Goal: Book appointment/travel/reservation: Book appointment/travel/reservation

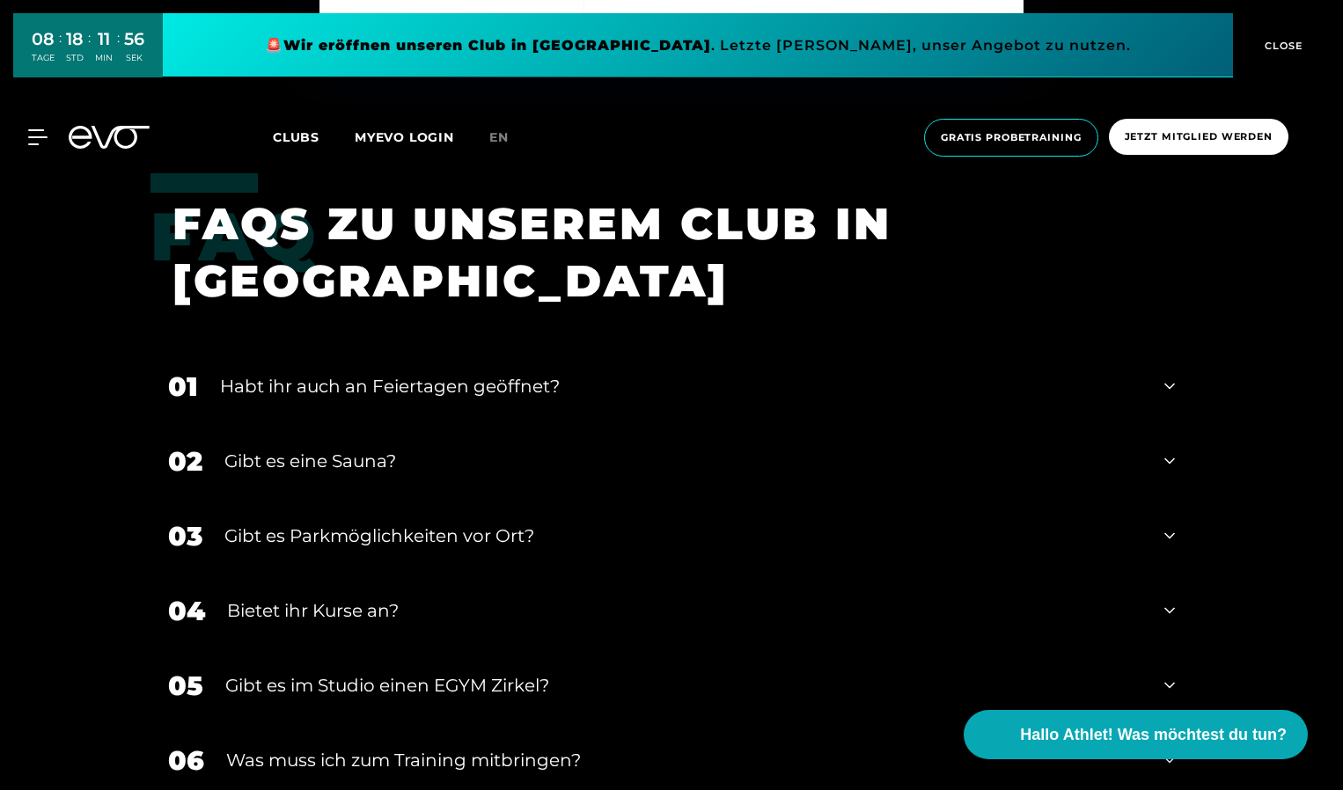
scroll to position [5986, 0]
click at [566, 522] on div "Gibt es Parkmöglichkeiten vor Ort?" at bounding box center [683, 535] width 918 height 26
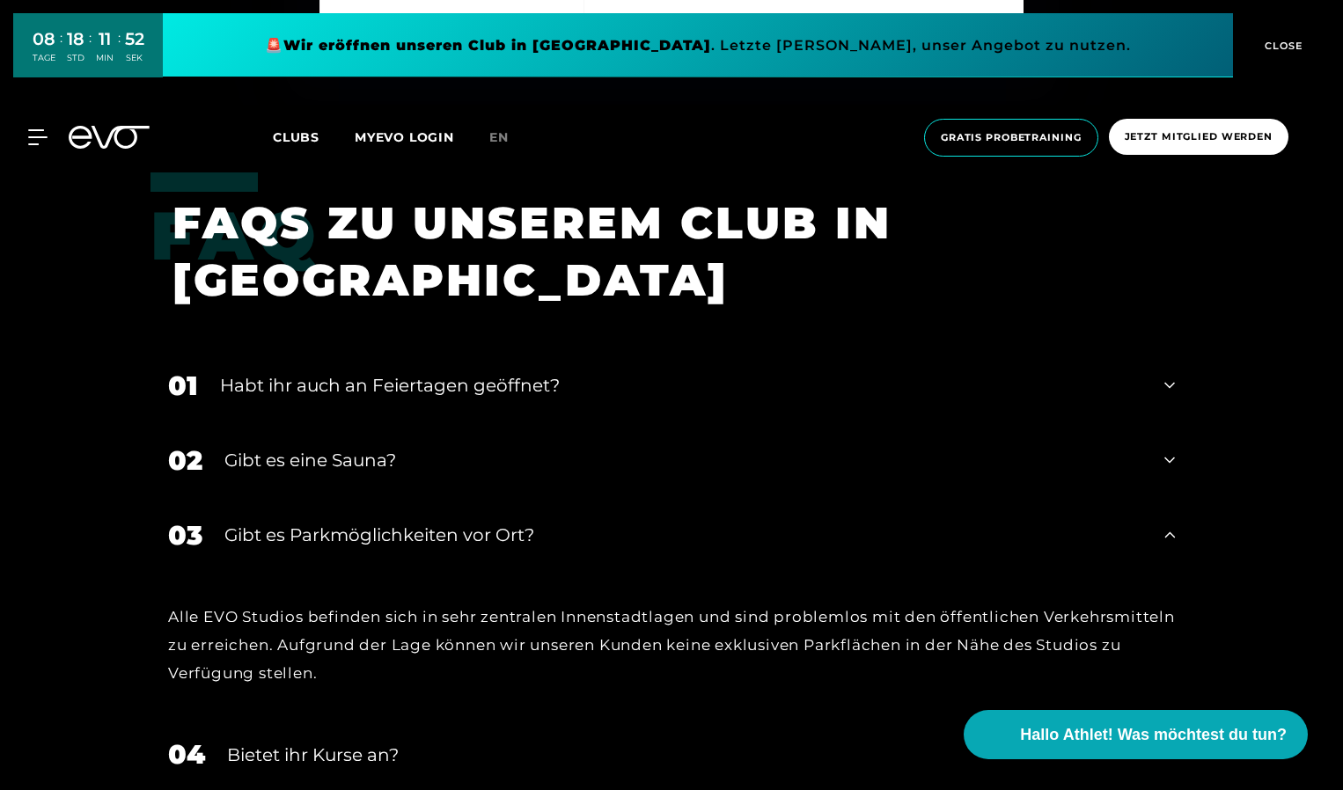
click at [467, 457] on div "02 Gibt es eine Sauna?" at bounding box center [672, 460] width 1042 height 75
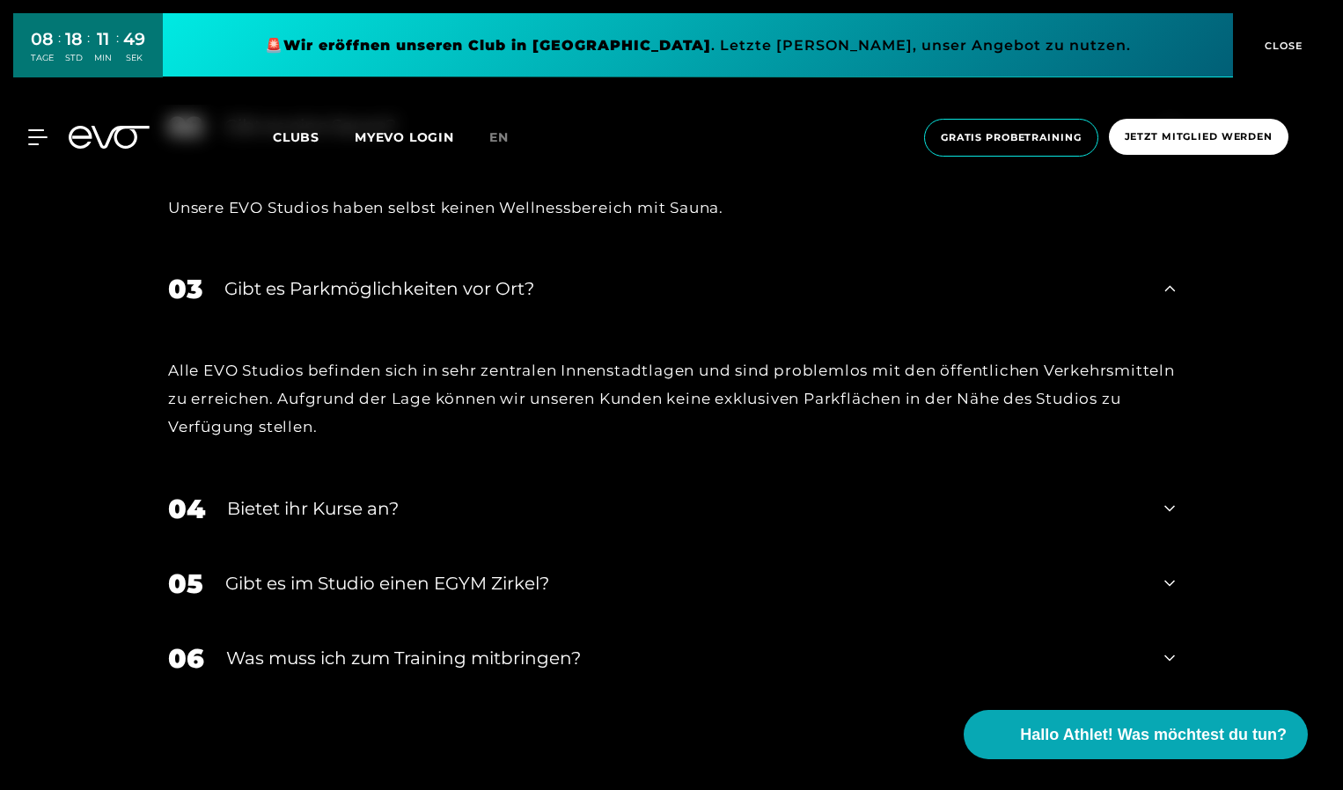
scroll to position [6338, 0]
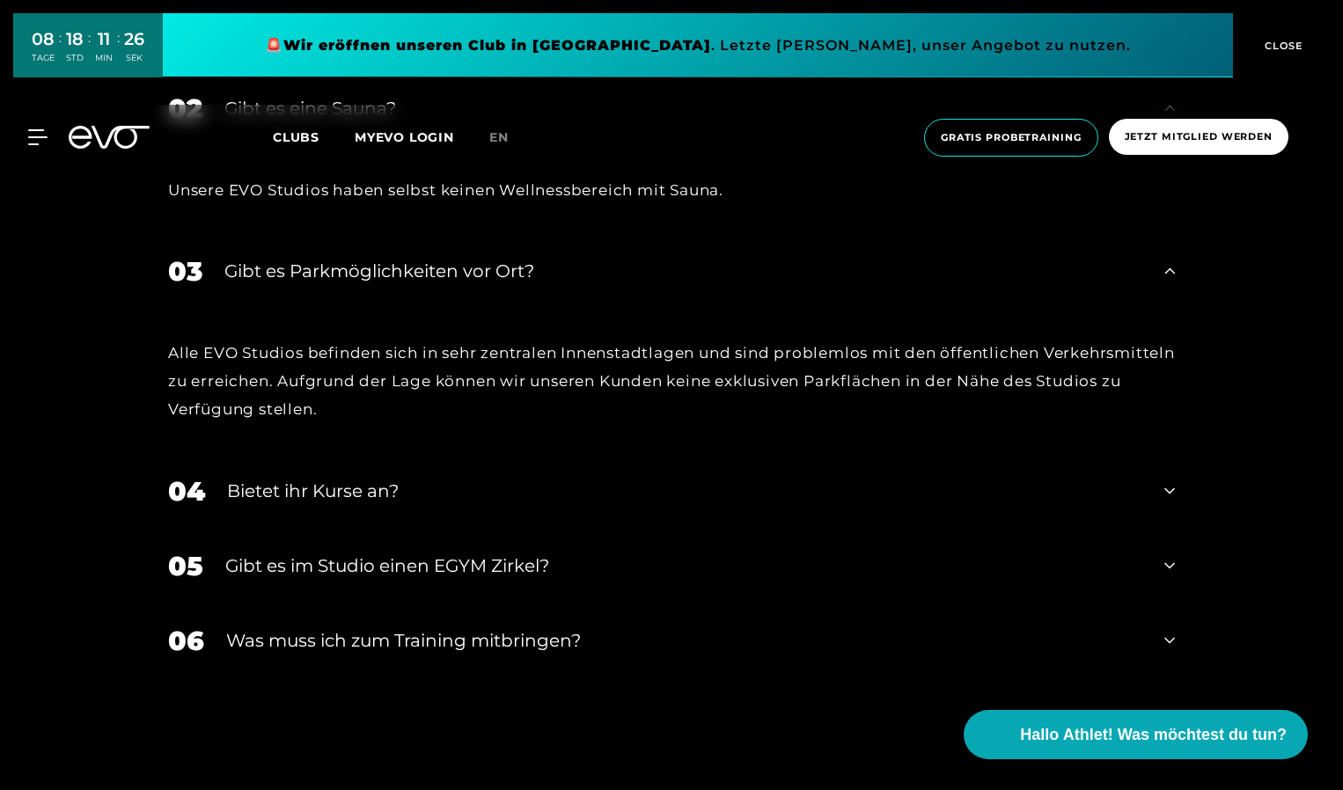
click at [505, 628] on div "Was muss ich zum Training mitbringen?" at bounding box center [684, 641] width 916 height 26
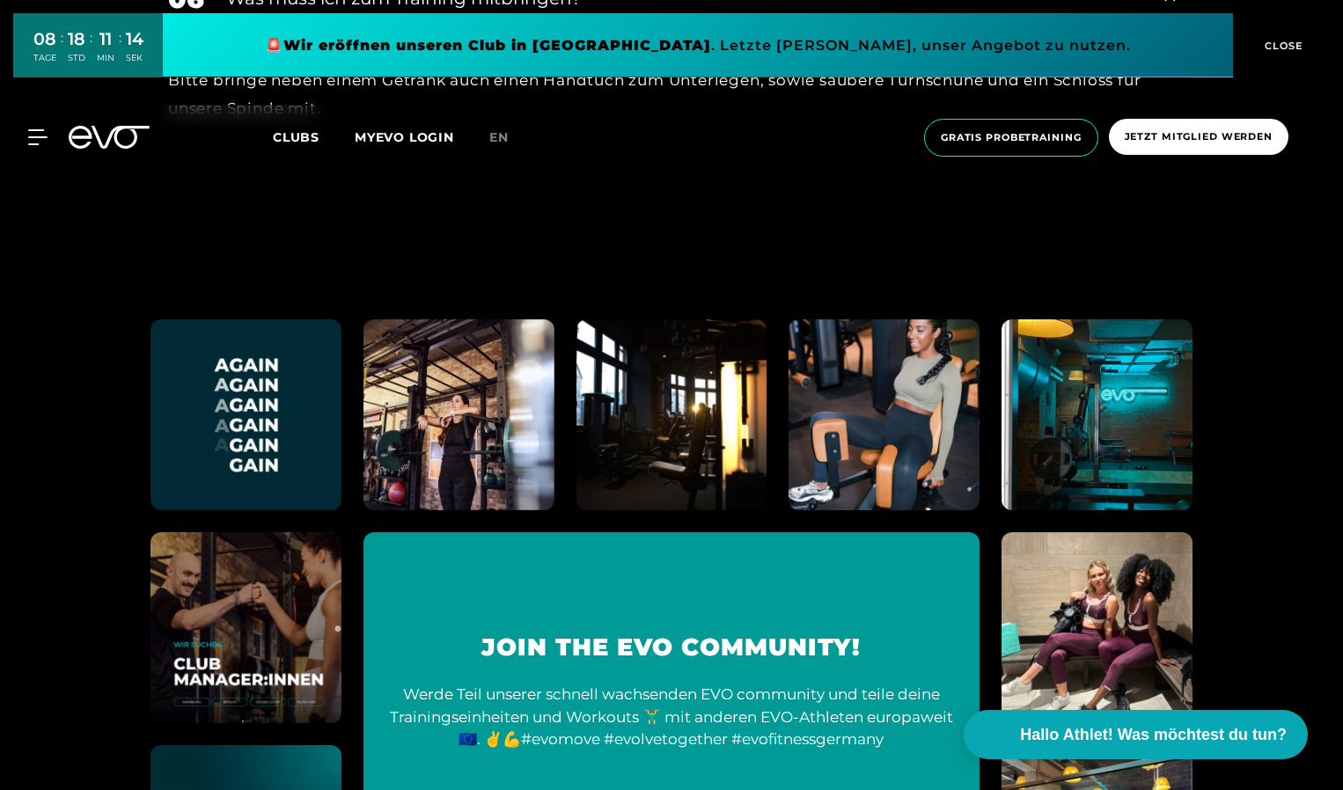
scroll to position [6510, 0]
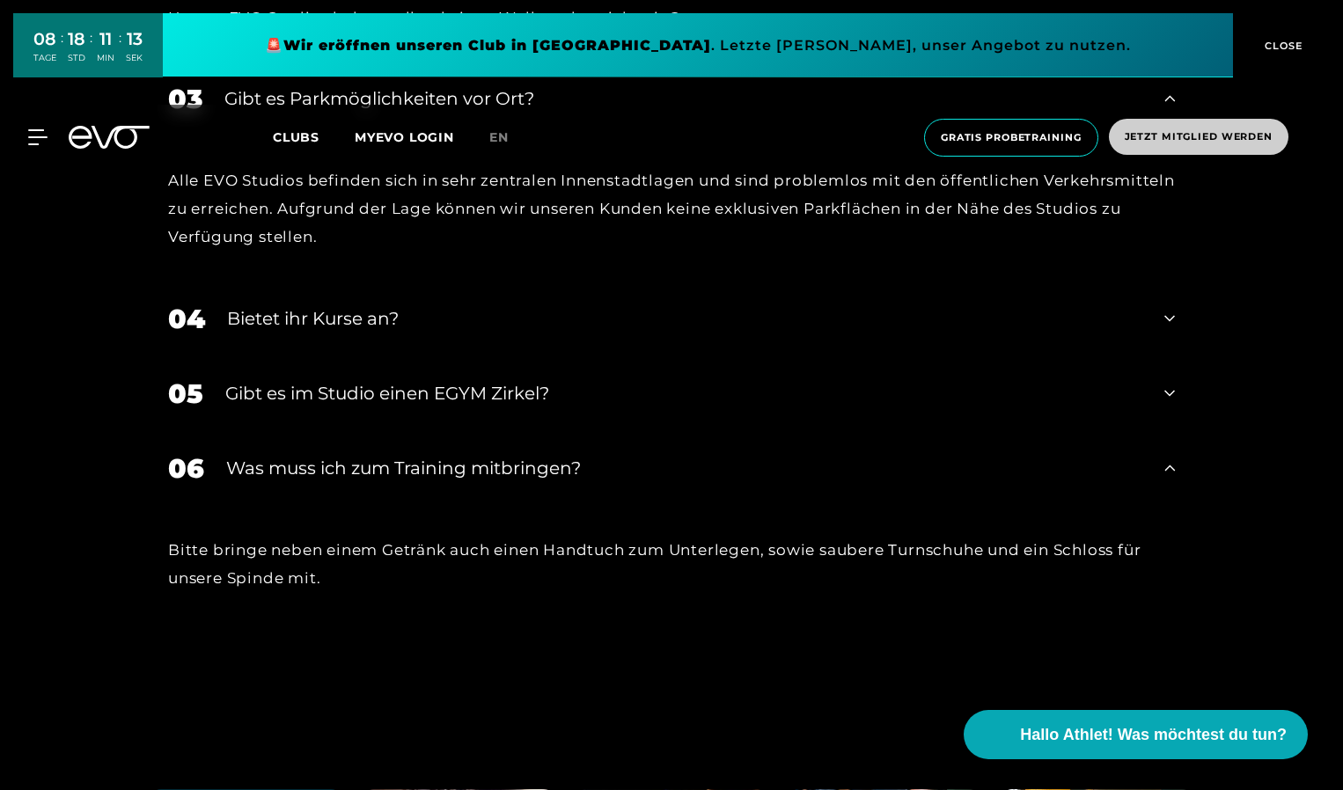
click at [1181, 143] on span "Jetzt Mitglied werden" at bounding box center [1199, 136] width 148 height 15
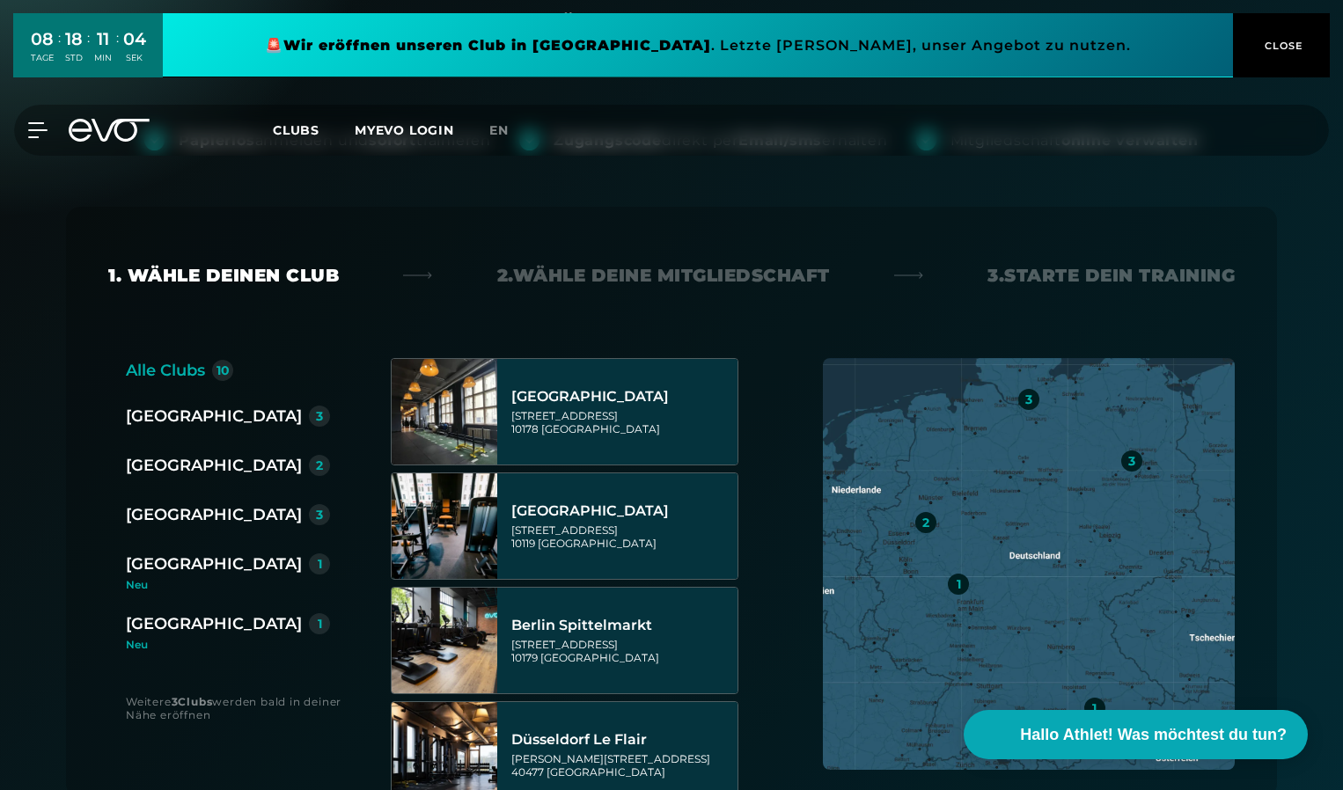
scroll to position [264, 0]
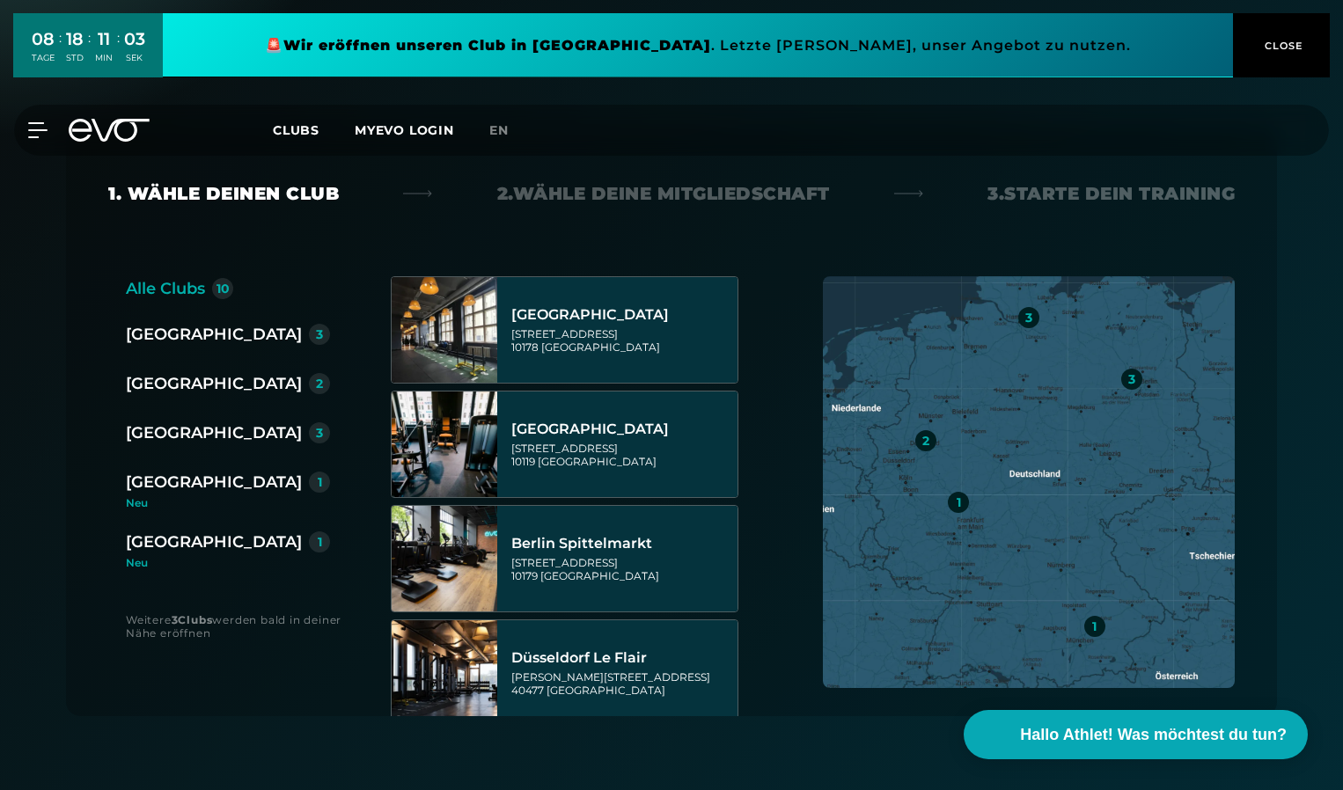
click at [309, 442] on div "3" at bounding box center [319, 433] width 21 height 21
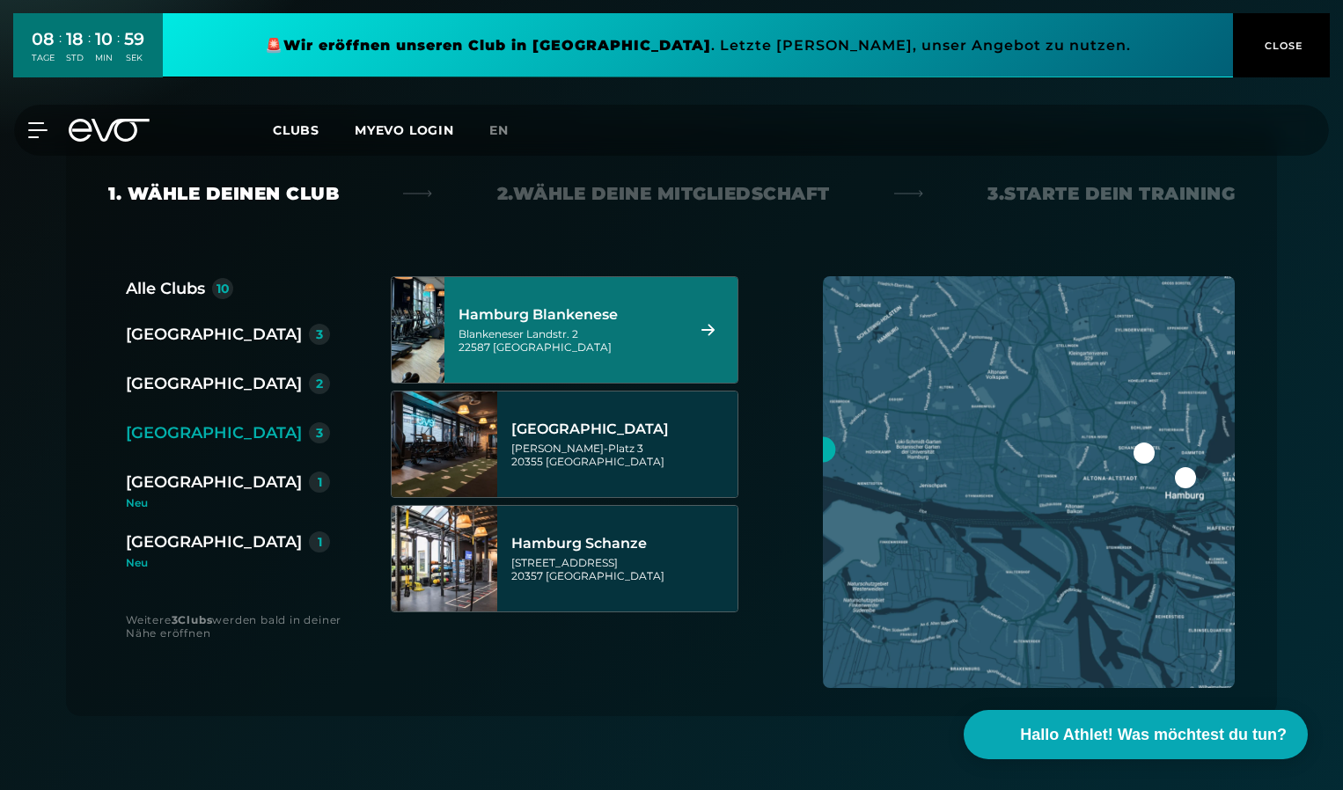
click at [631, 327] on div "Blankeneser Landstr. 2 22587 [GEOGRAPHIC_DATA]" at bounding box center [569, 340] width 221 height 26
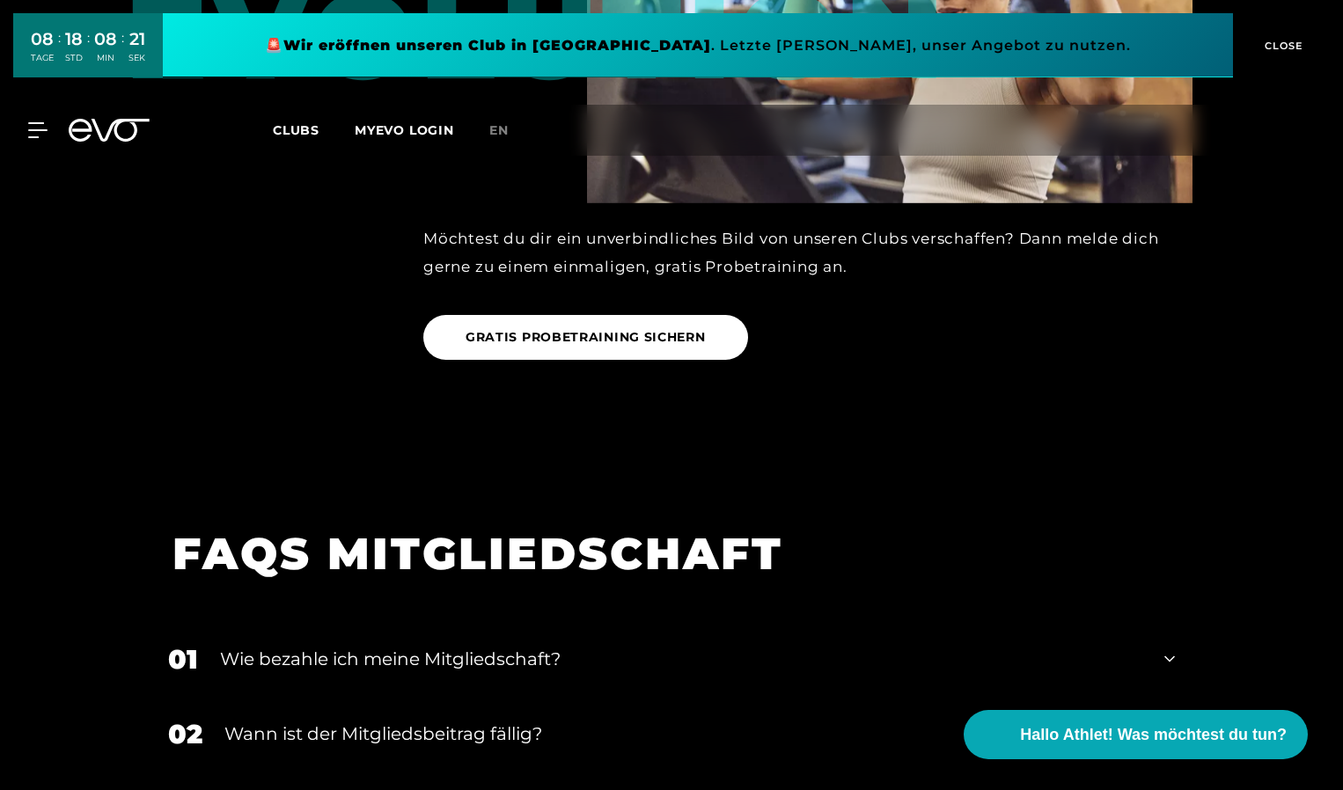
scroll to position [2590, 0]
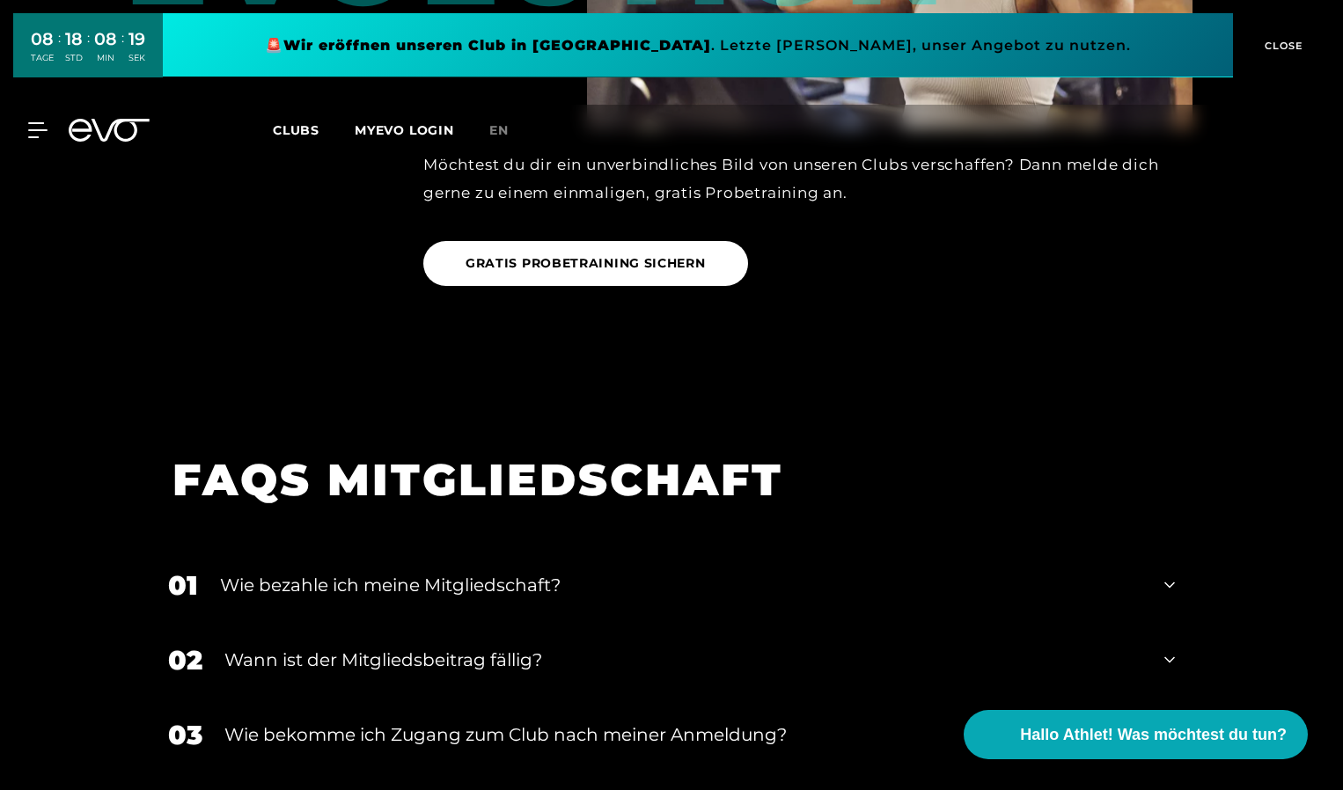
click at [423, 572] on div "Wie bezahle ich meine Mitgliedschaft?" at bounding box center [681, 585] width 923 height 26
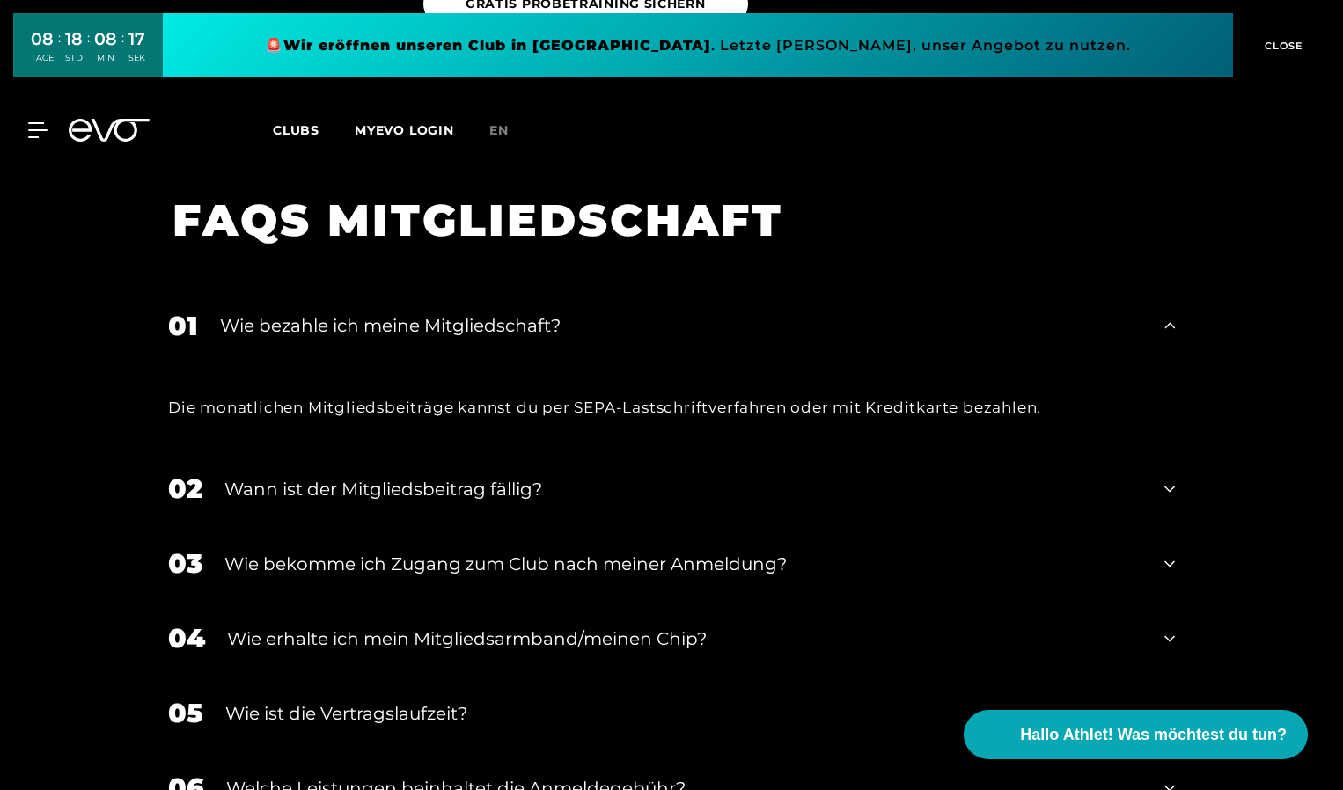
scroll to position [2854, 0]
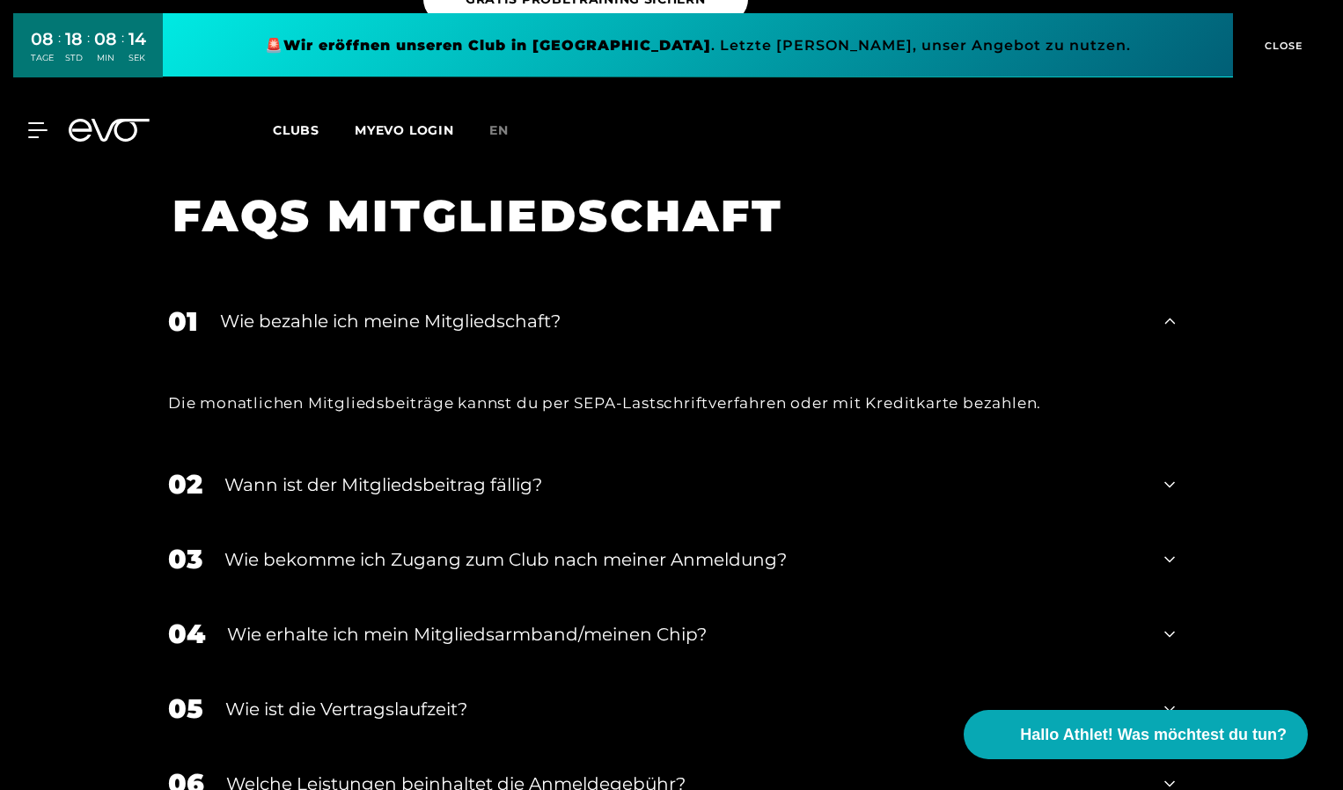
click at [399, 472] on div "Wann ist der Mitgliedsbeitrag fällig?" at bounding box center [683, 485] width 918 height 26
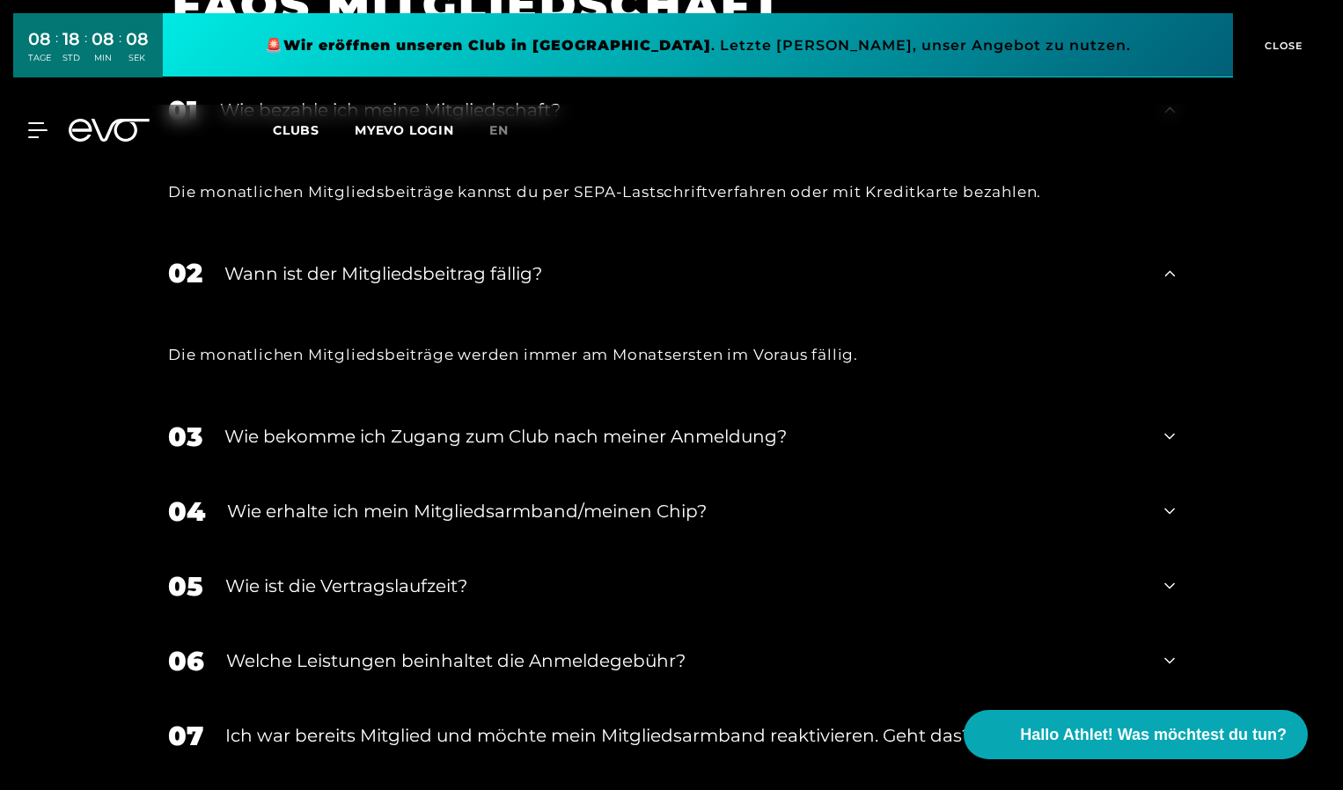
scroll to position [3118, 0]
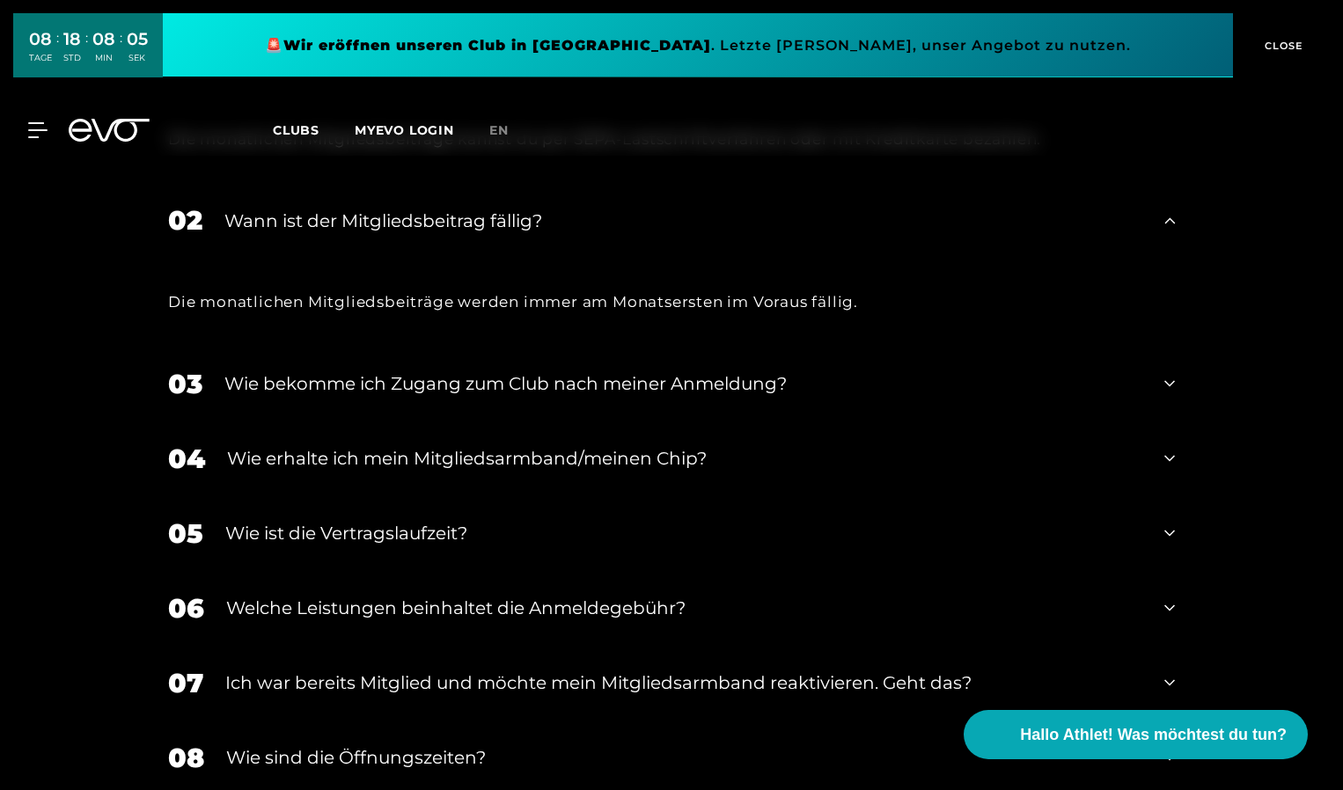
click at [584, 371] on div "Wie bekomme ich Zugang zum Club nach meiner Anmeldung?" at bounding box center [683, 384] width 918 height 26
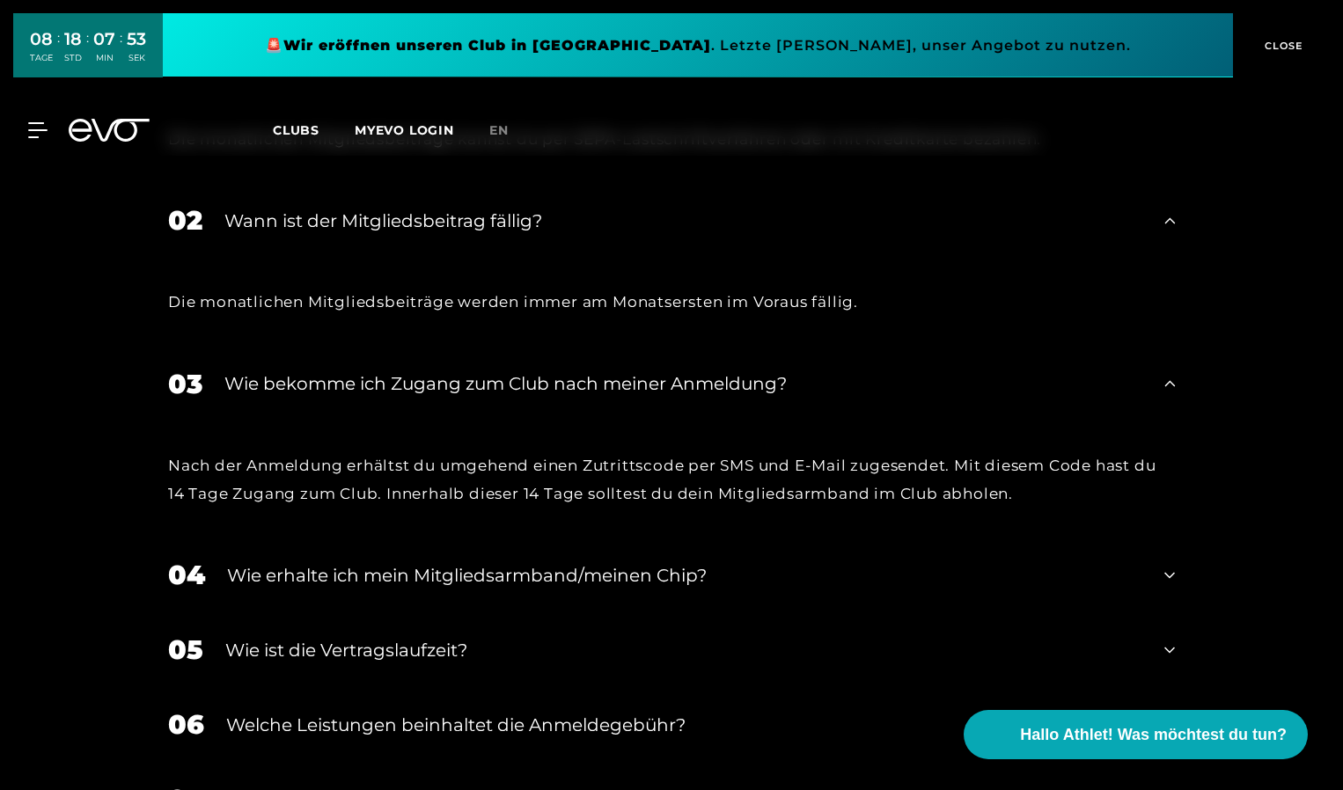
click at [300, 562] on div "Wie erhalte ich mein Mitgliedsarmband/meinen Chip?" at bounding box center [684, 575] width 915 height 26
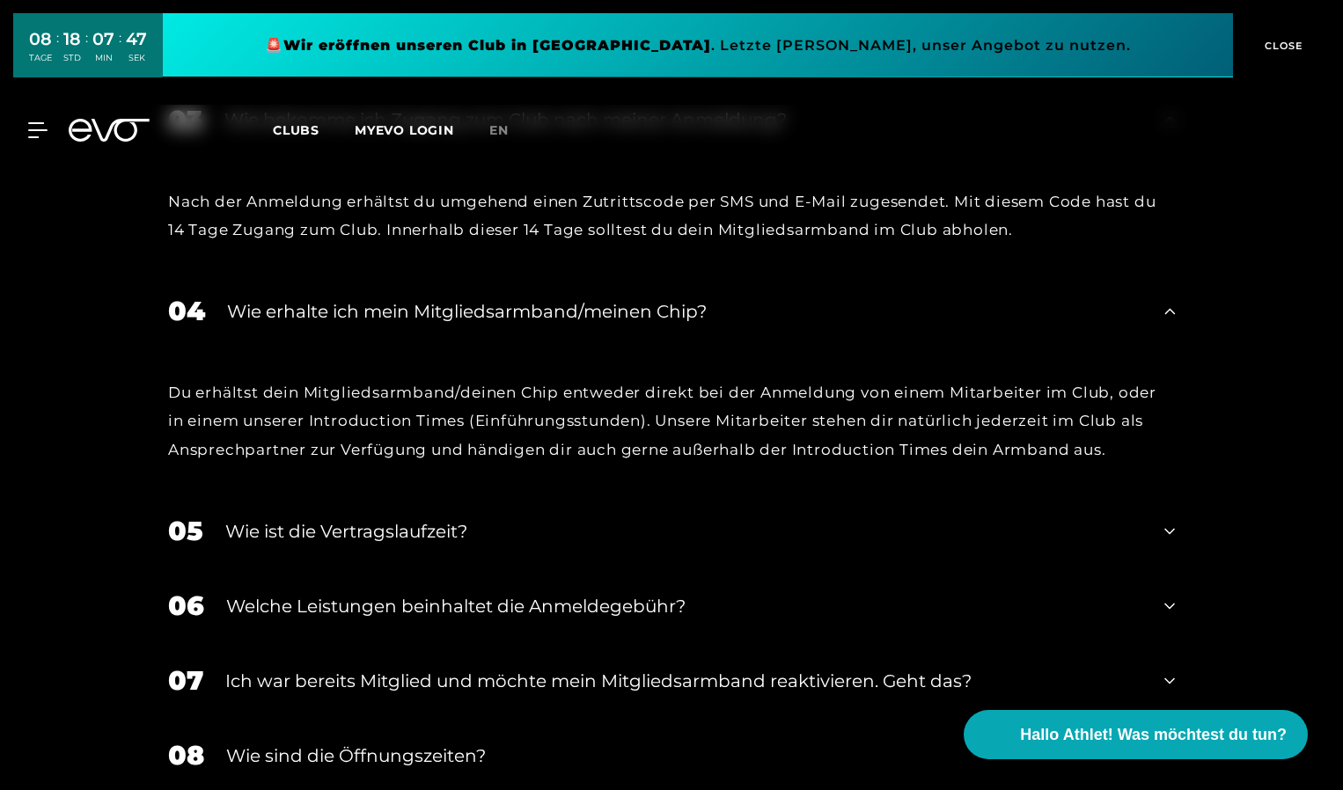
scroll to position [3470, 0]
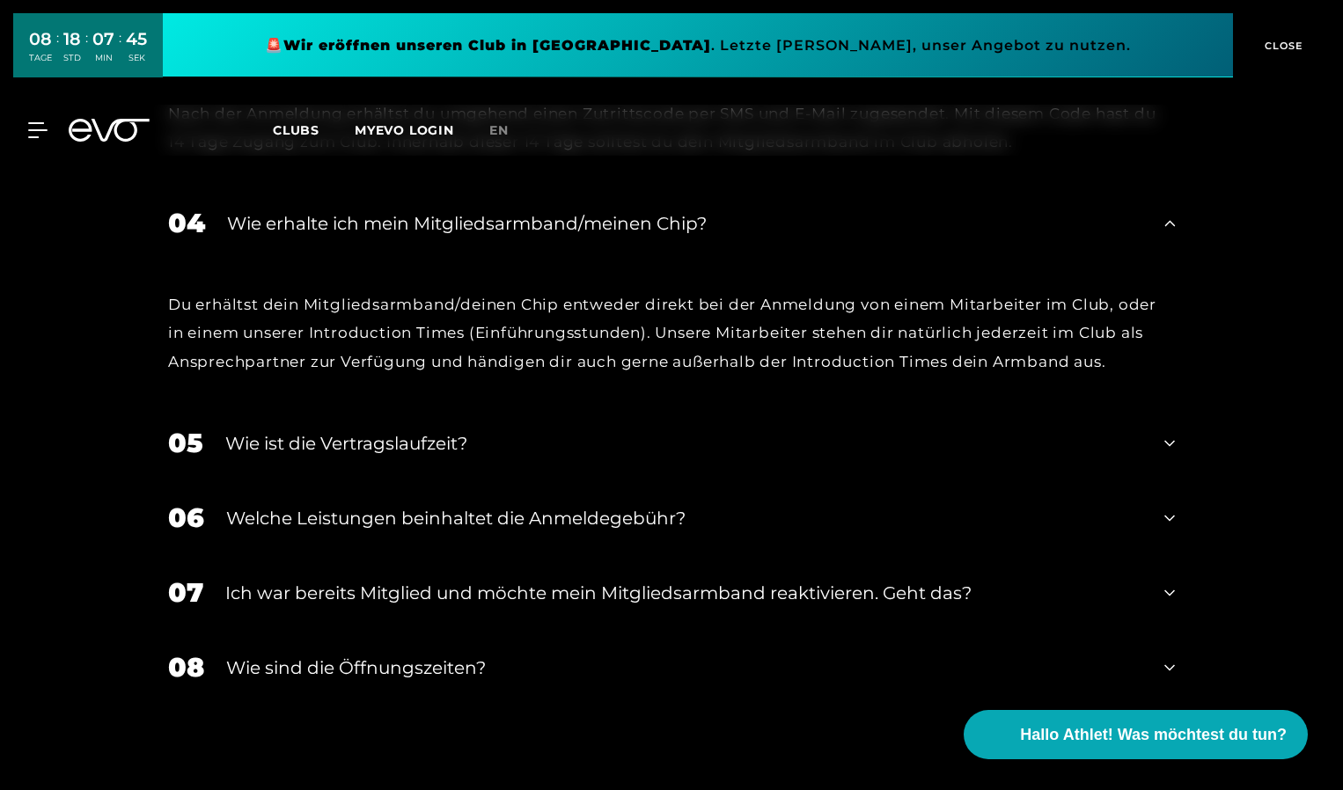
click at [396, 655] on div "Wie sind die Öffnungszeiten?" at bounding box center [684, 668] width 916 height 26
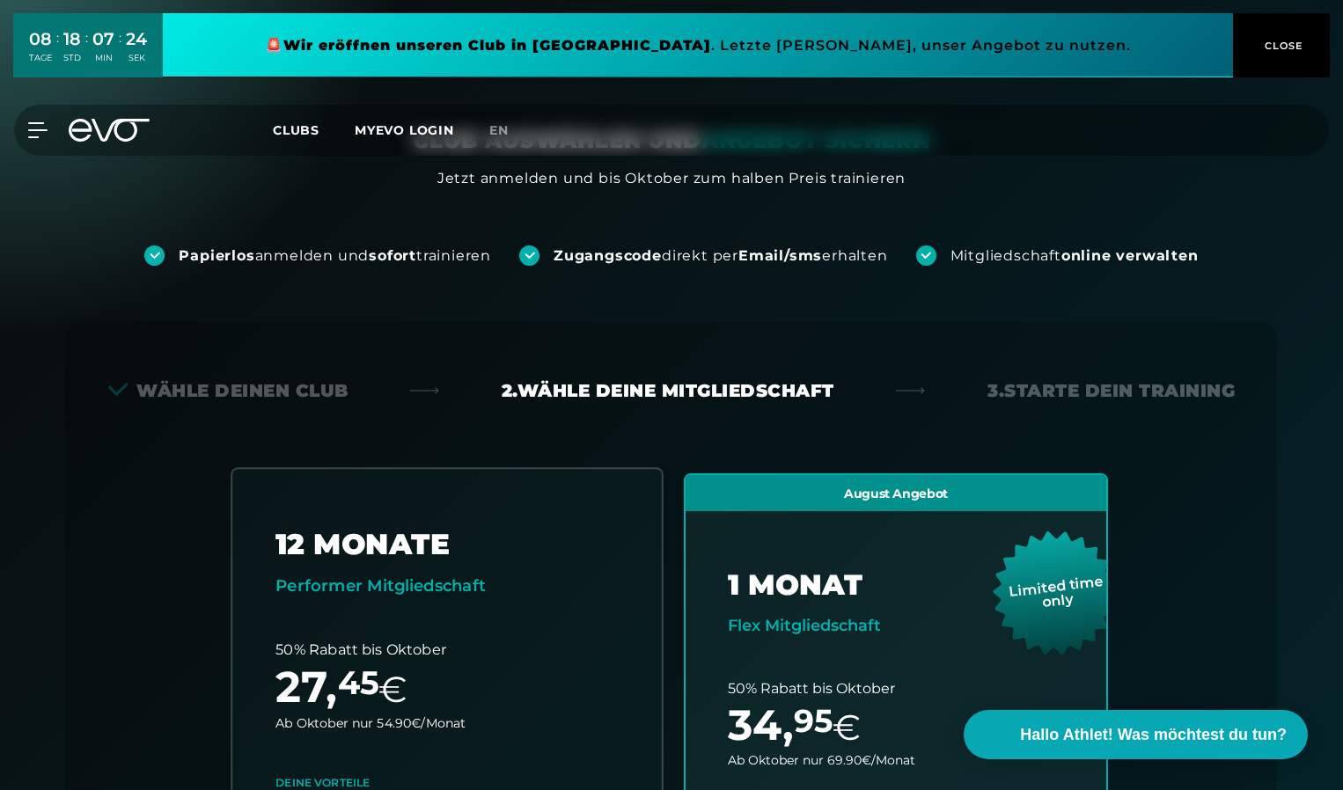
scroll to position [440, 0]
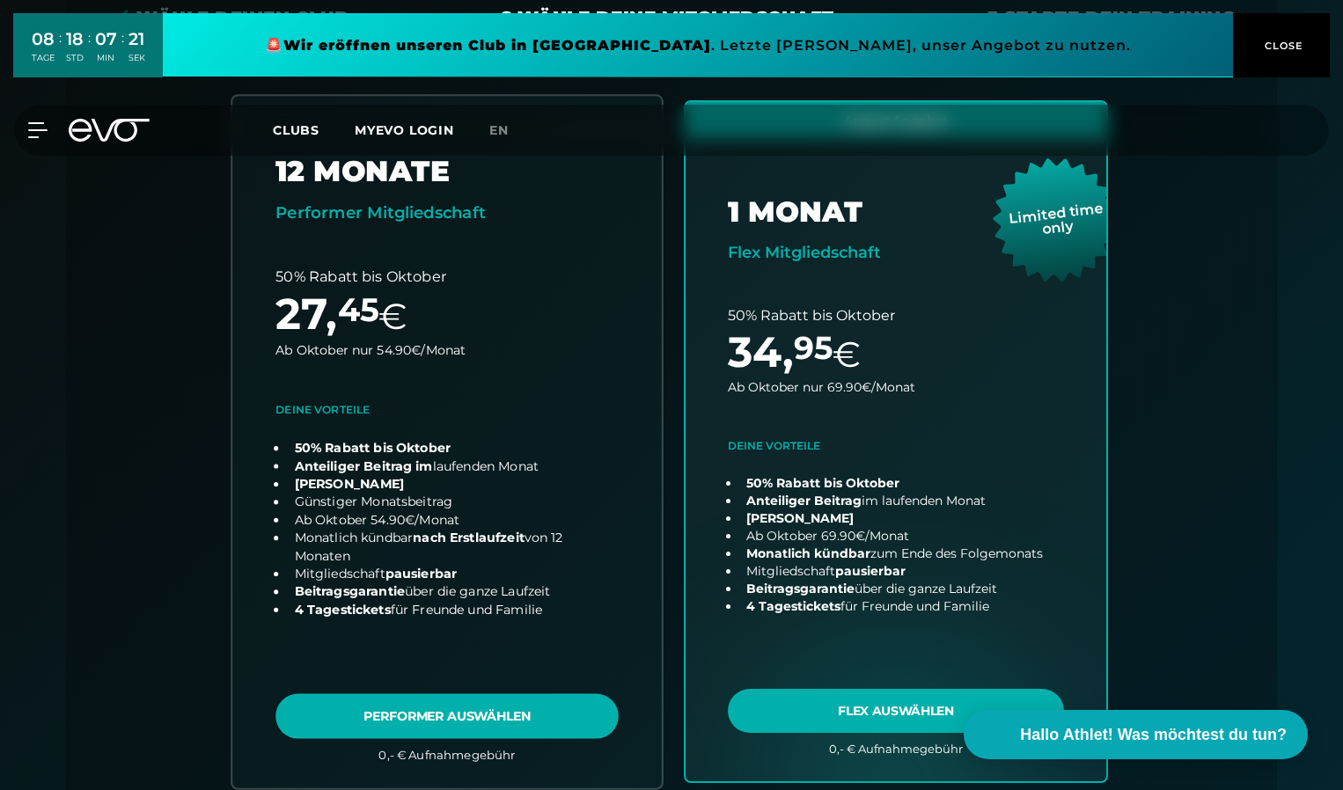
click at [475, 719] on link "choose plan" at bounding box center [447, 442] width 430 height 692
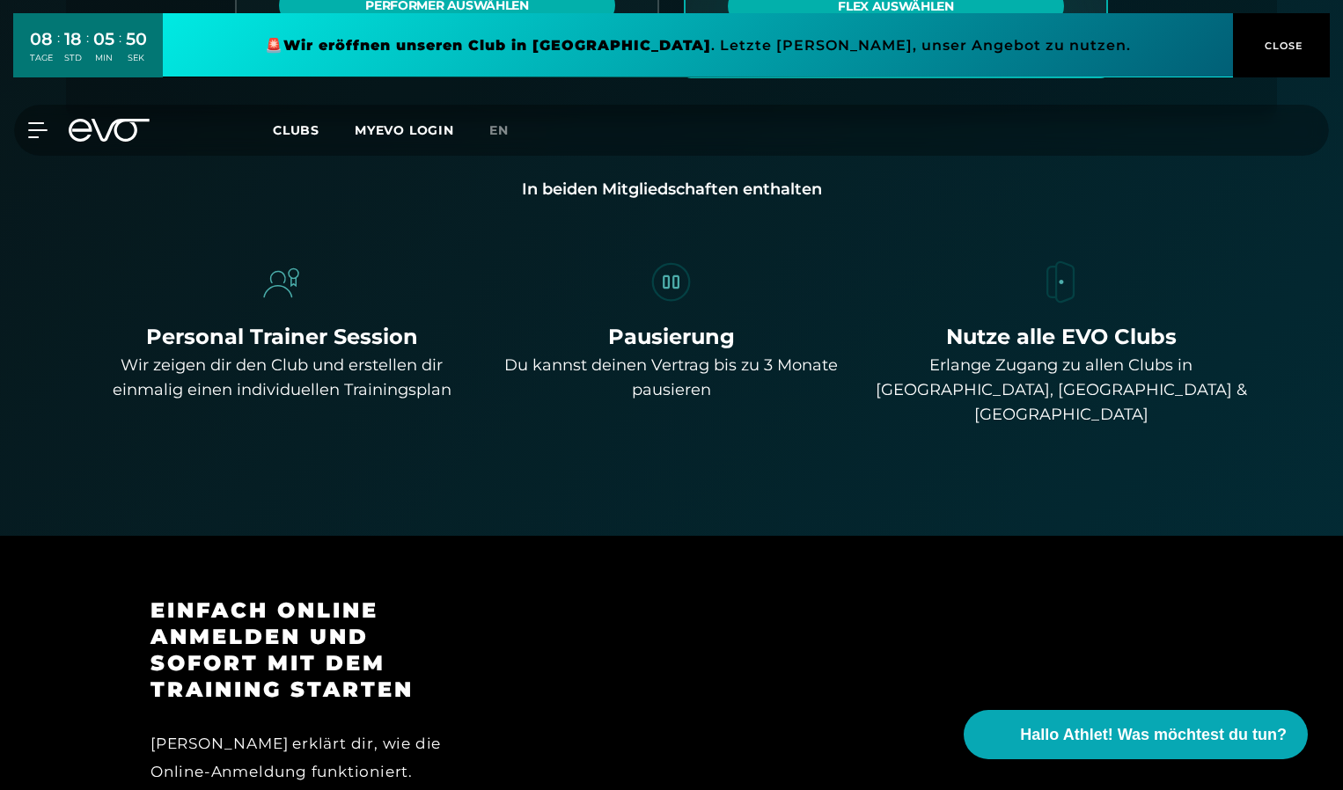
scroll to position [1144, 0]
click at [283, 359] on div "Wir zeigen dir den Club und erstellen dir einmalig einen individuellen Training…" at bounding box center [282, 378] width 376 height 49
click at [288, 343] on div "Personal Trainer Session" at bounding box center [282, 338] width 376 height 32
click at [174, 378] on div "Wir zeigen dir den Club und erstellen dir einmalig einen individuellen Training…" at bounding box center [282, 378] width 376 height 49
drag, startPoint x: 174, startPoint y: 378, endPoint x: 428, endPoint y: 409, distance: 255.5
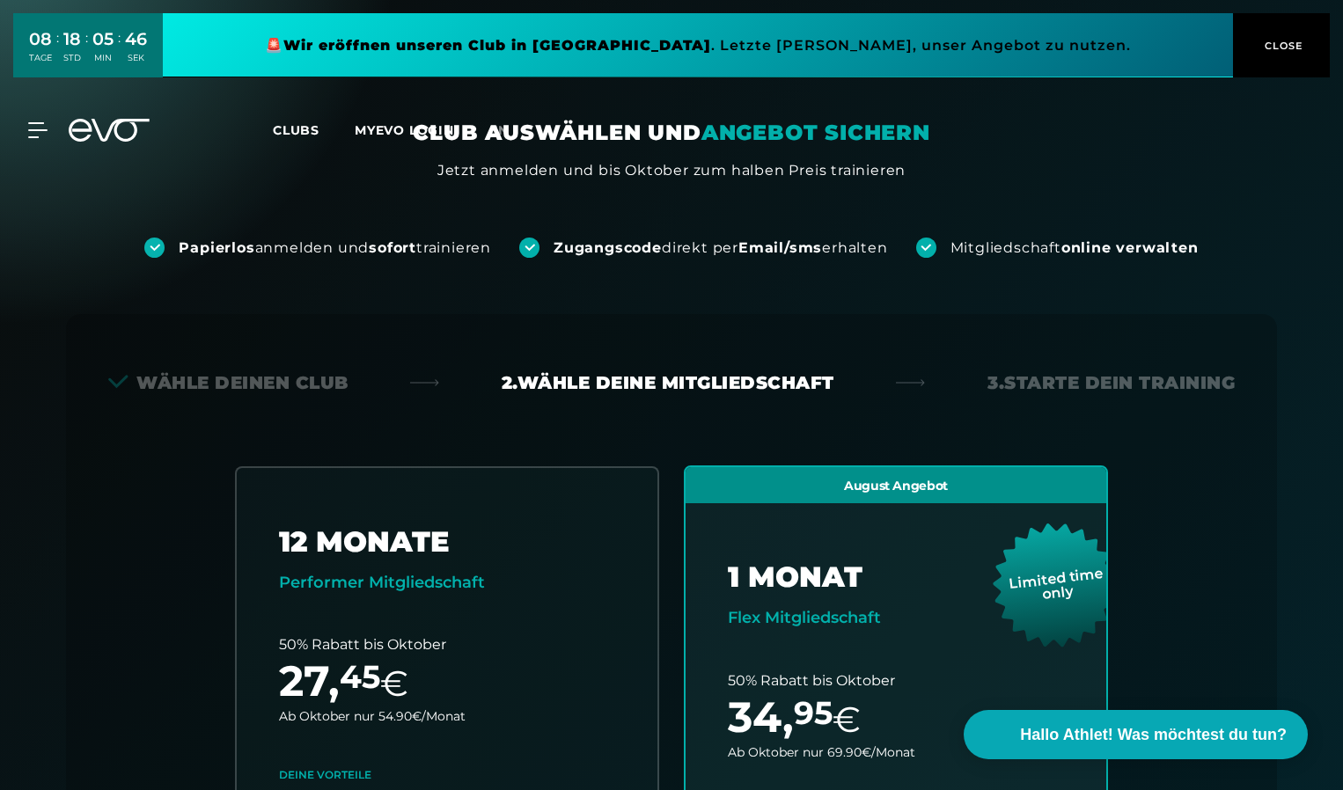
scroll to position [0, 0]
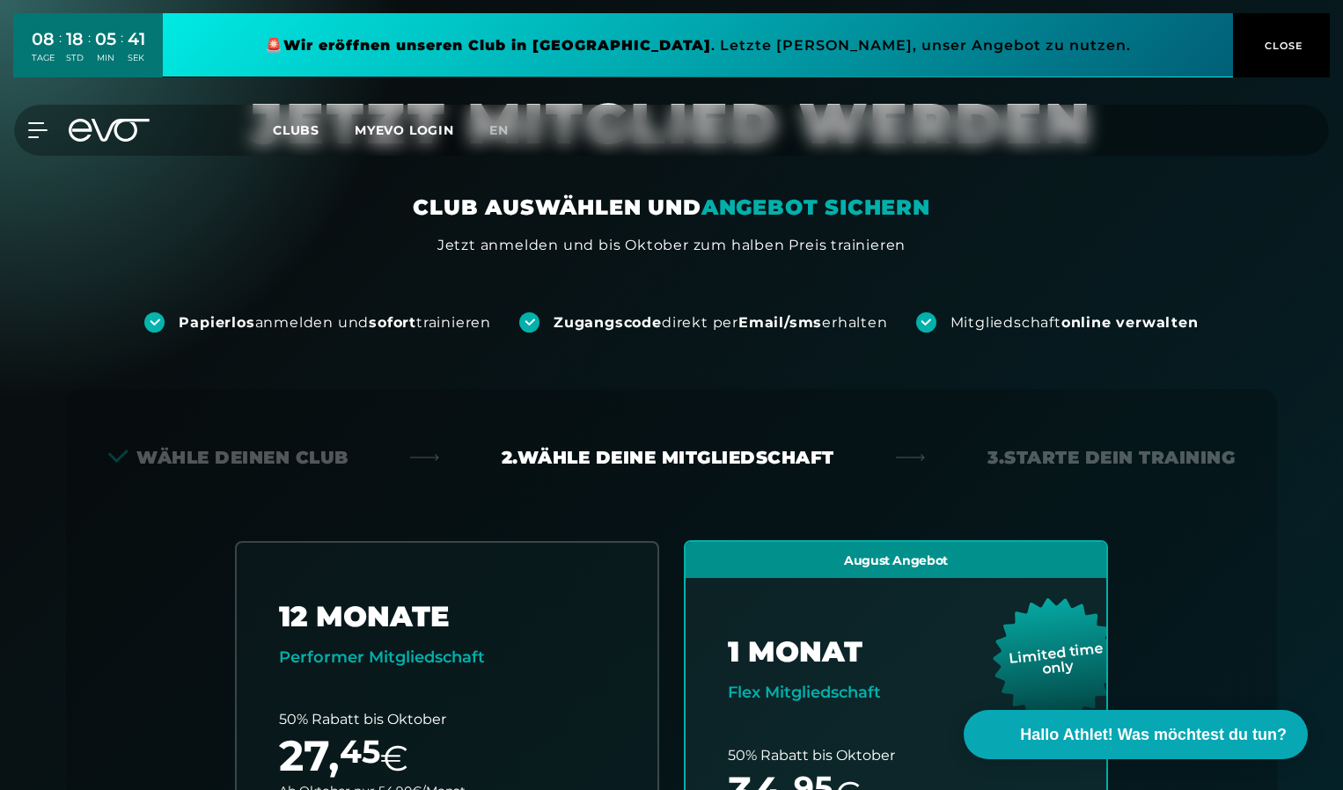
scroll to position [4223, 0]
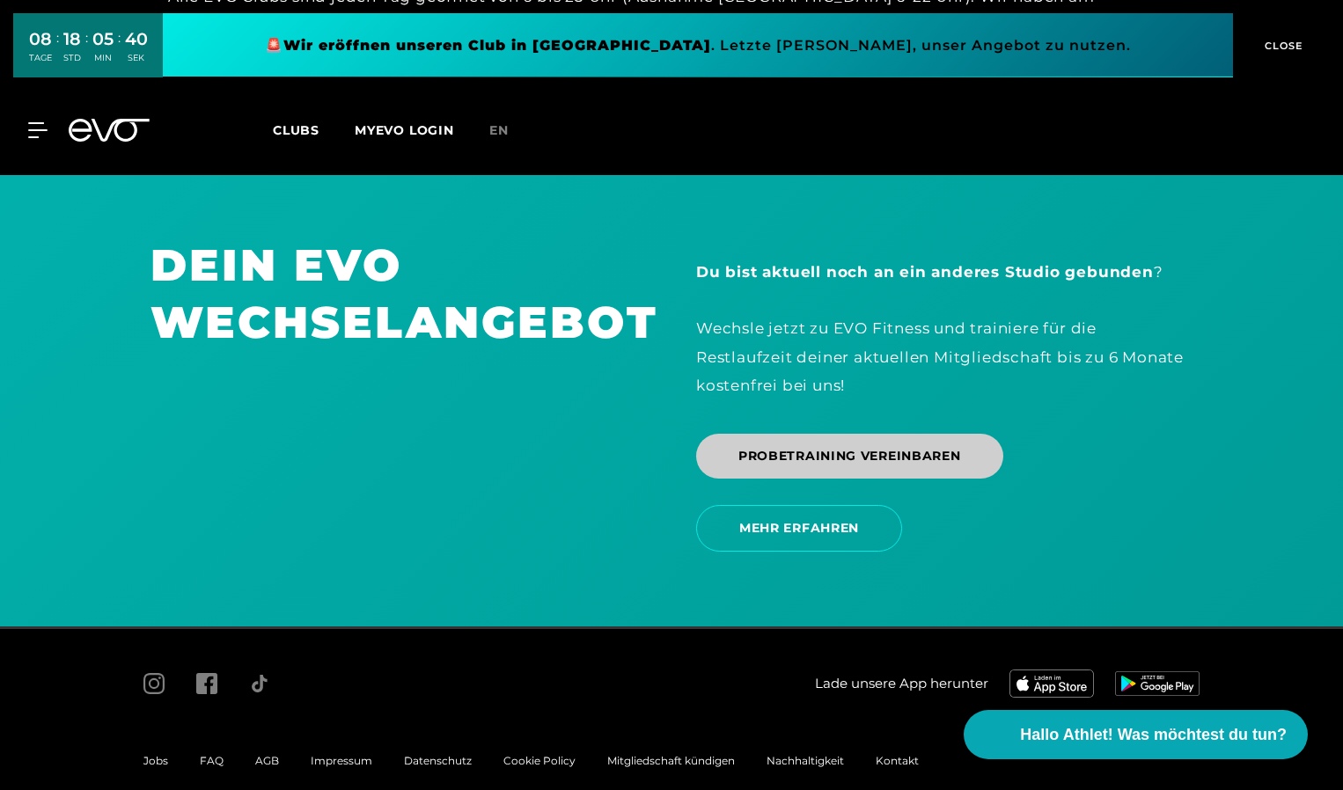
click at [864, 441] on span "PROBETRAINING VEREINBAREN" at bounding box center [849, 456] width 307 height 45
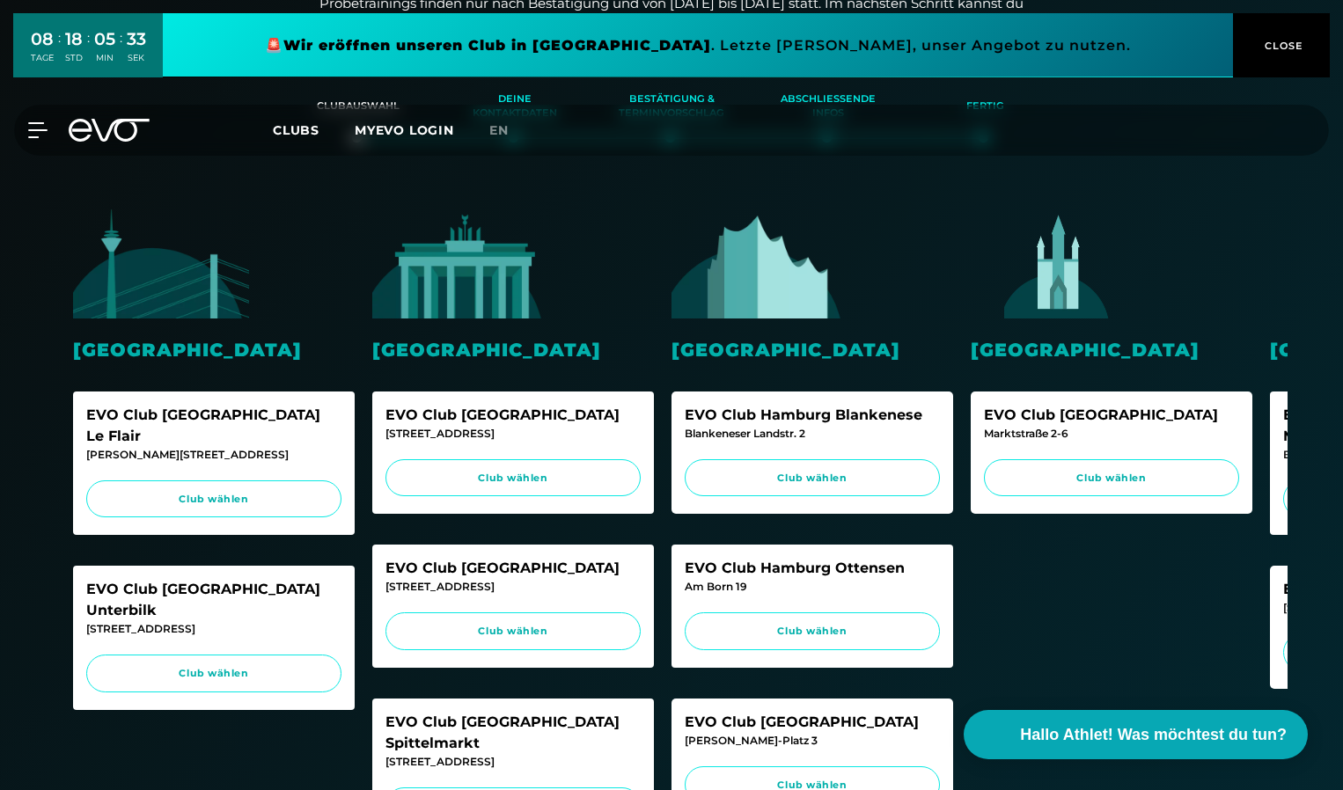
scroll to position [352, 0]
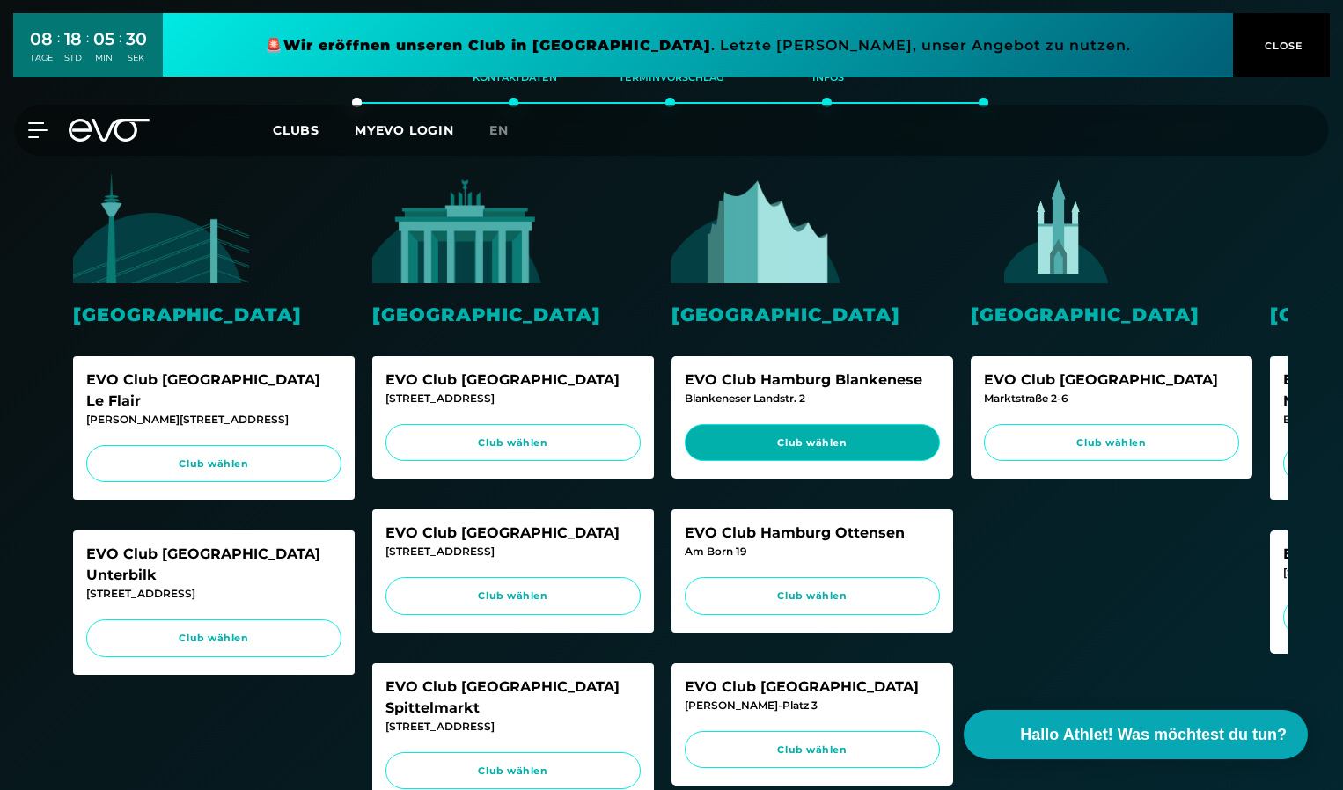
click at [769, 437] on span "Club wählen" at bounding box center [813, 443] width 222 height 15
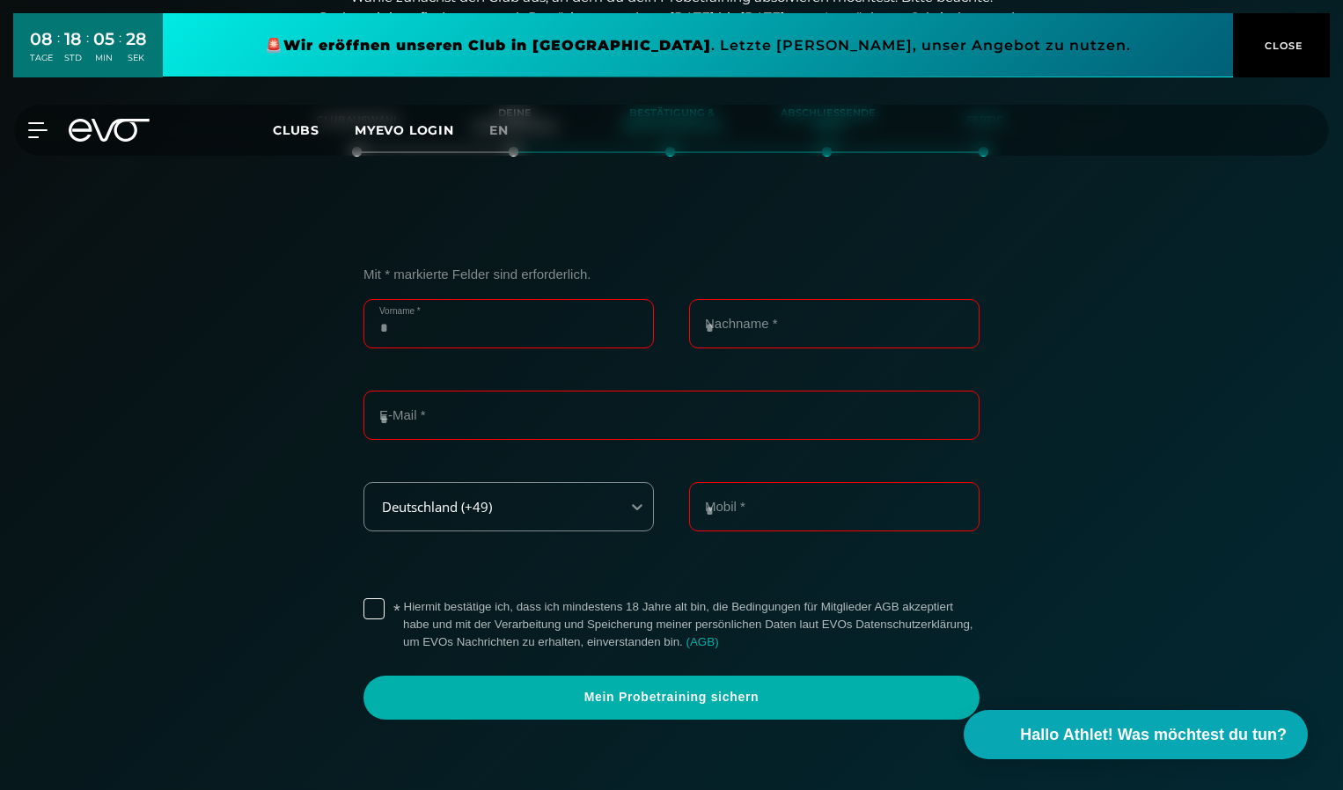
scroll to position [302, 0]
click at [444, 320] on input "Vorname *" at bounding box center [509, 324] width 290 height 49
type input "******"
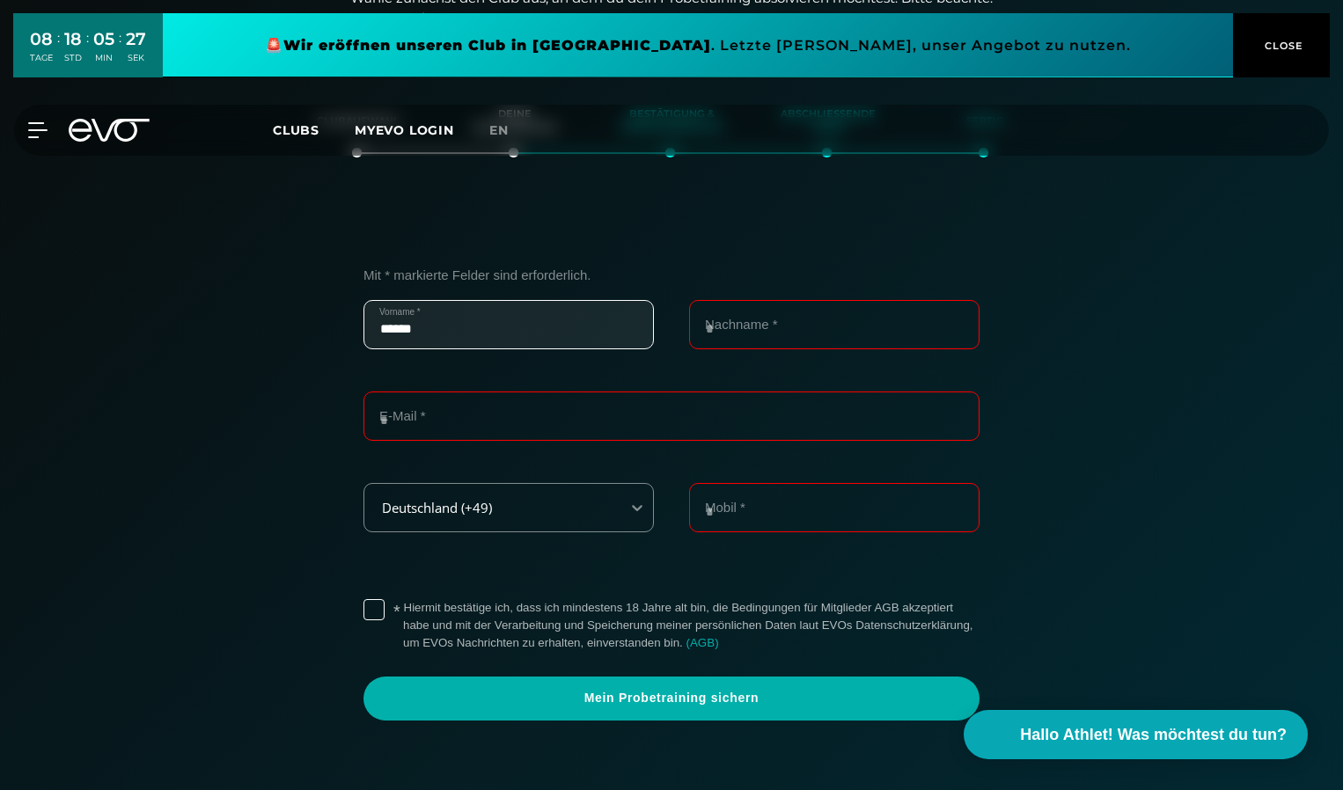
type input "****"
type input "**********"
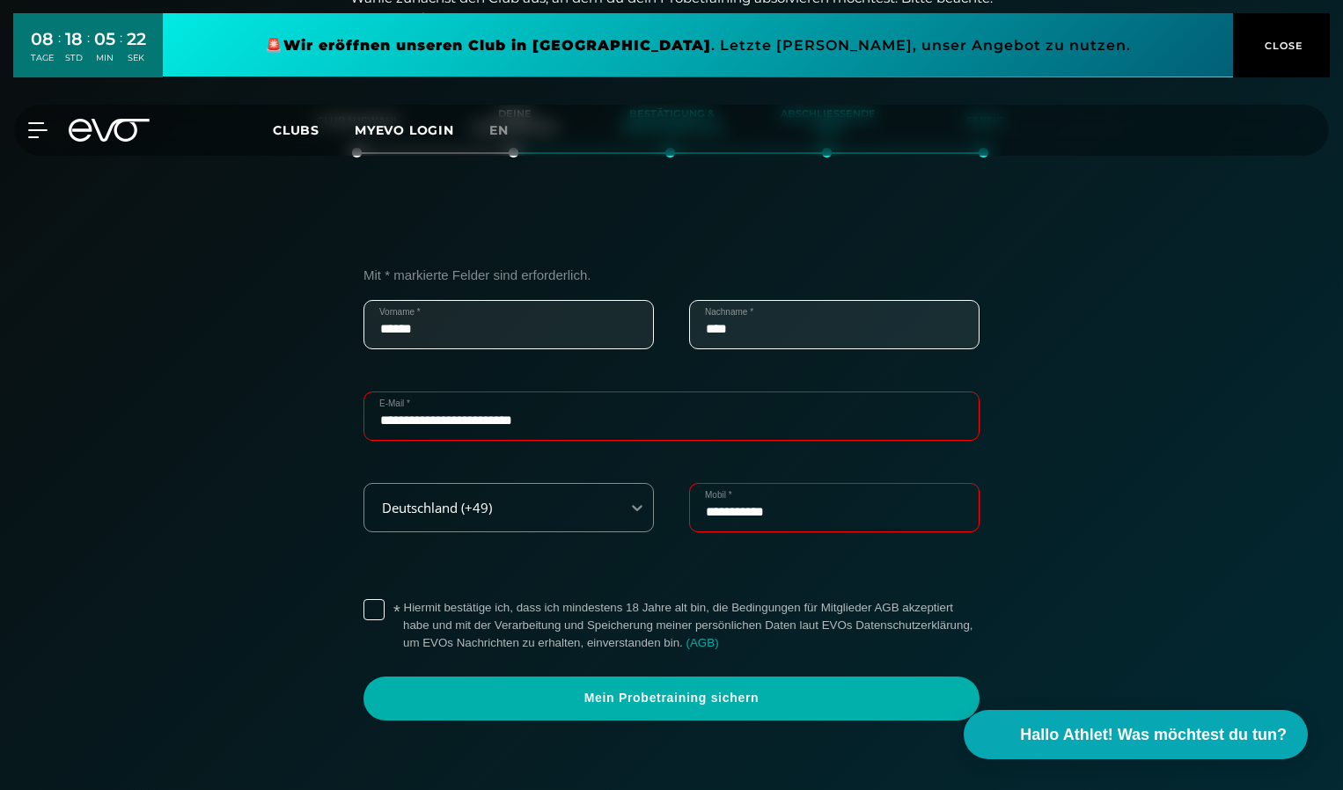
click at [403, 609] on label "* Hiermit bestätige ich, dass ich mindestens 18 Jahre alt bin, die Bedingungen …" at bounding box center [691, 625] width 577 height 53
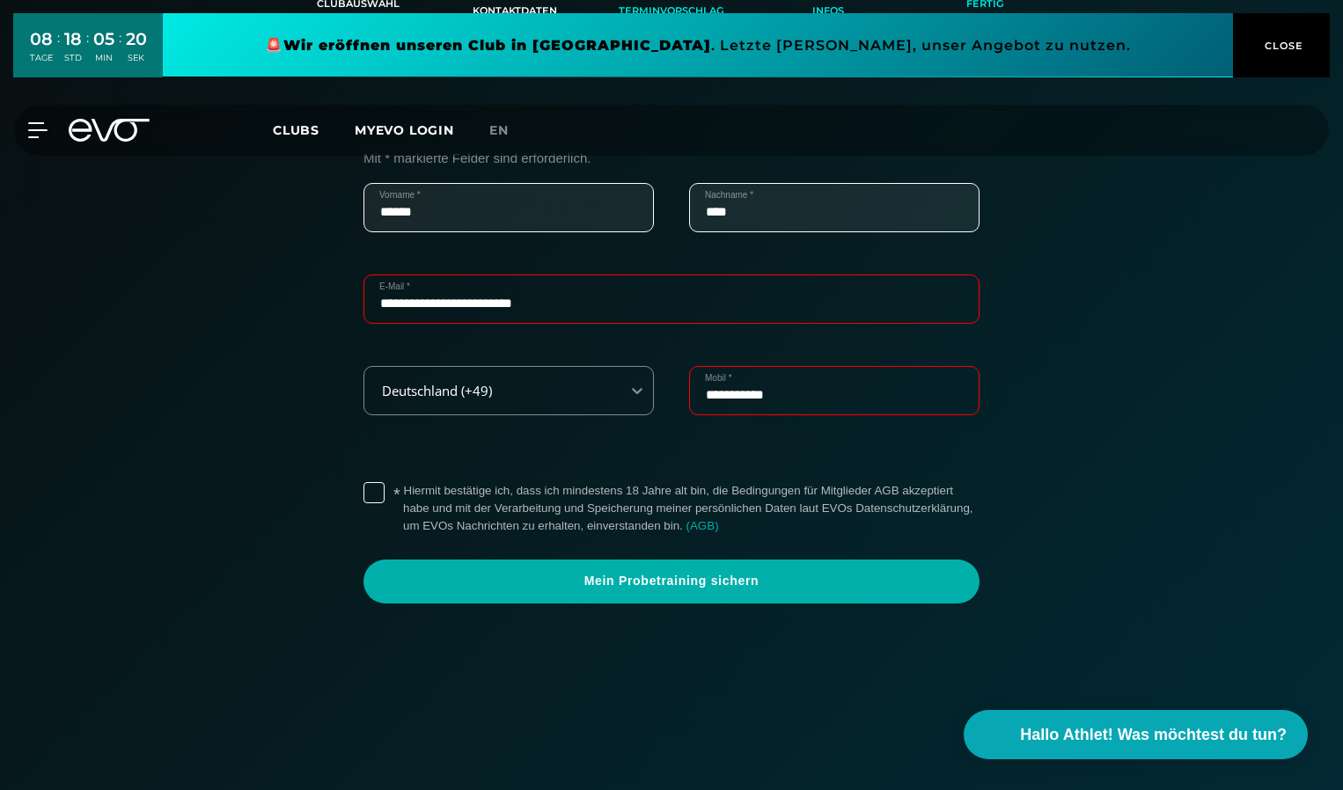
scroll to position [390, 0]
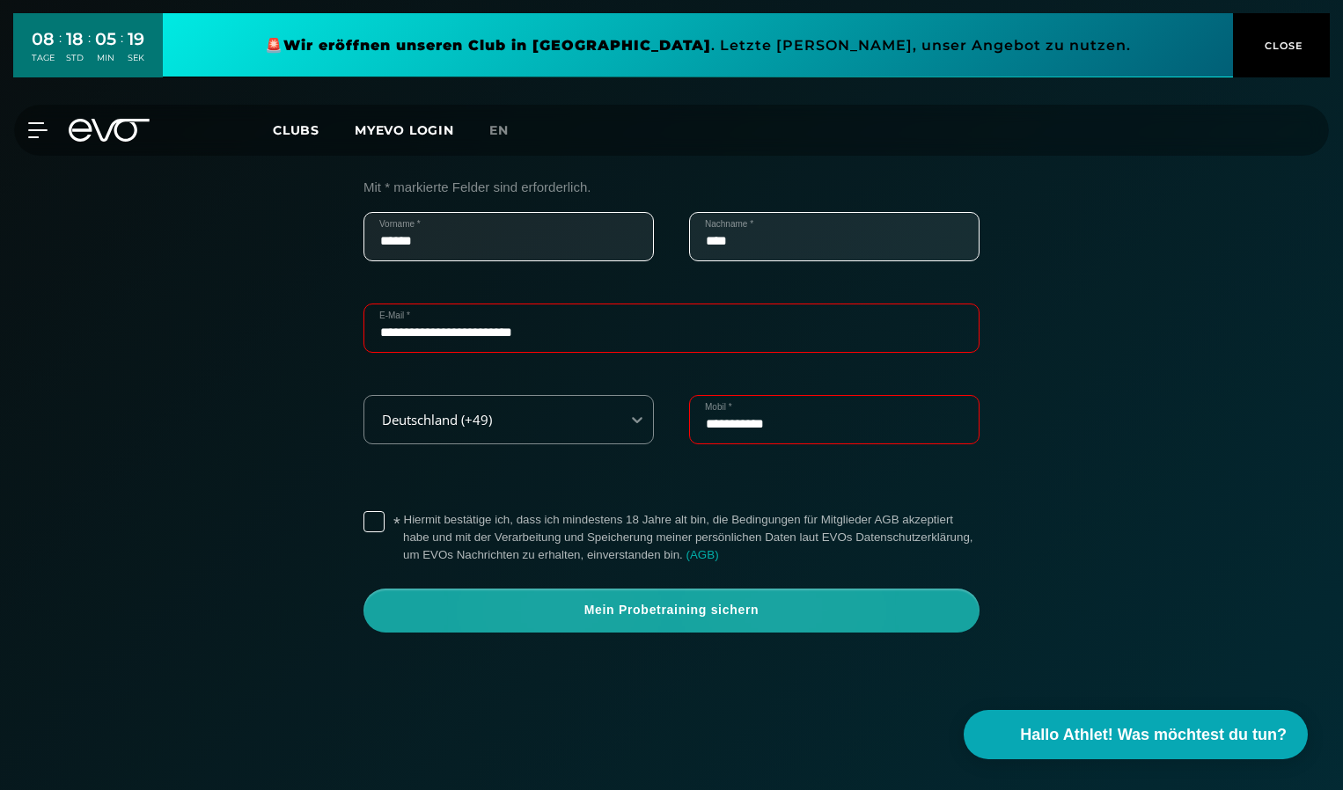
click at [694, 616] on span "Mein Probetraining sichern" at bounding box center [672, 611] width 532 height 18
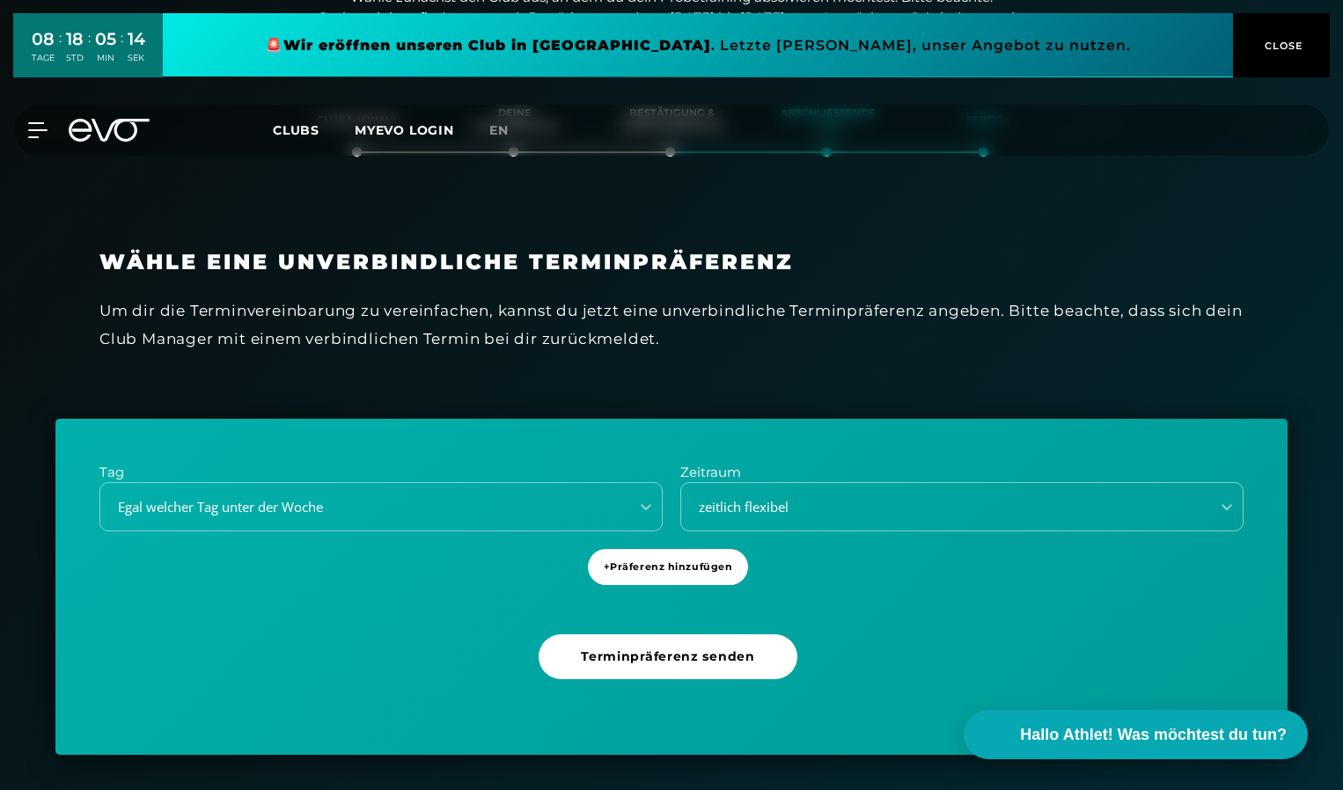
scroll to position [302, 0]
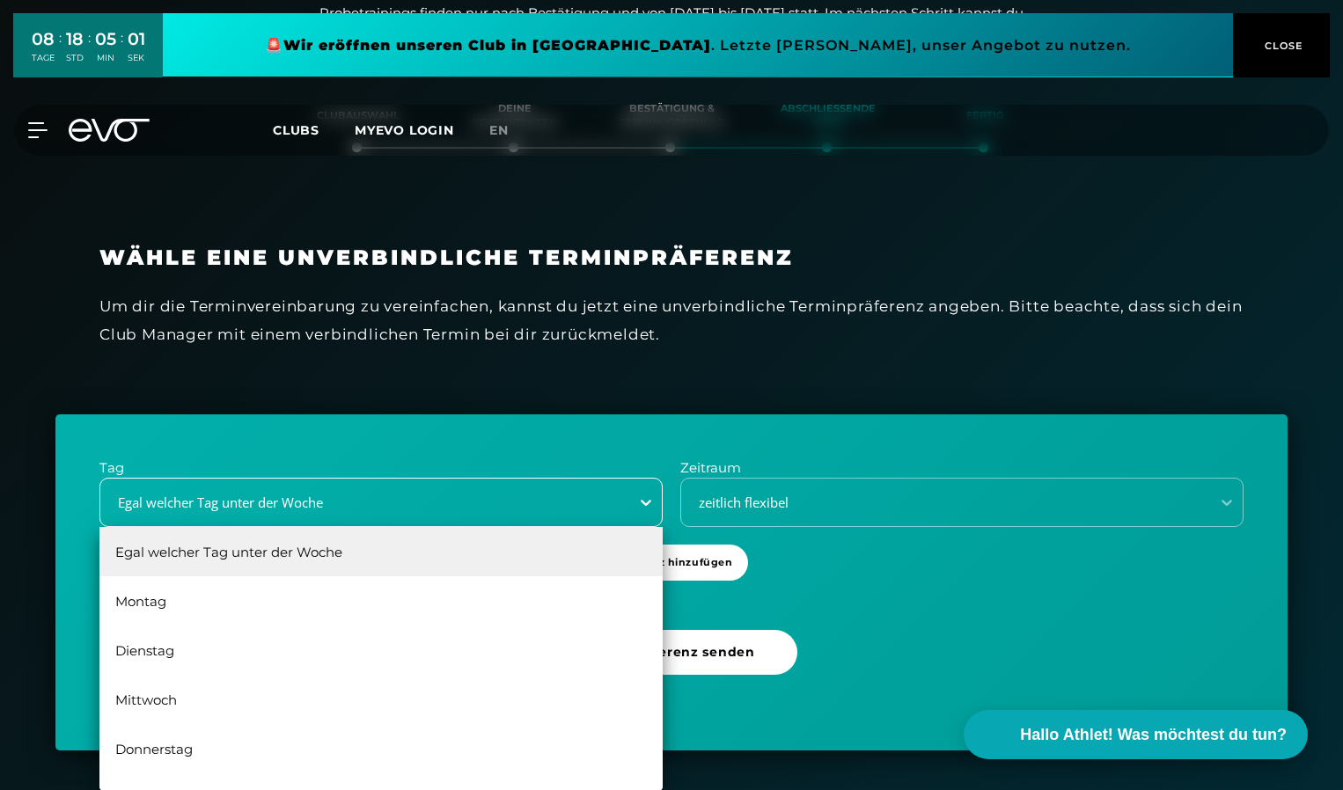
click at [637, 505] on icon at bounding box center [646, 503] width 18 height 18
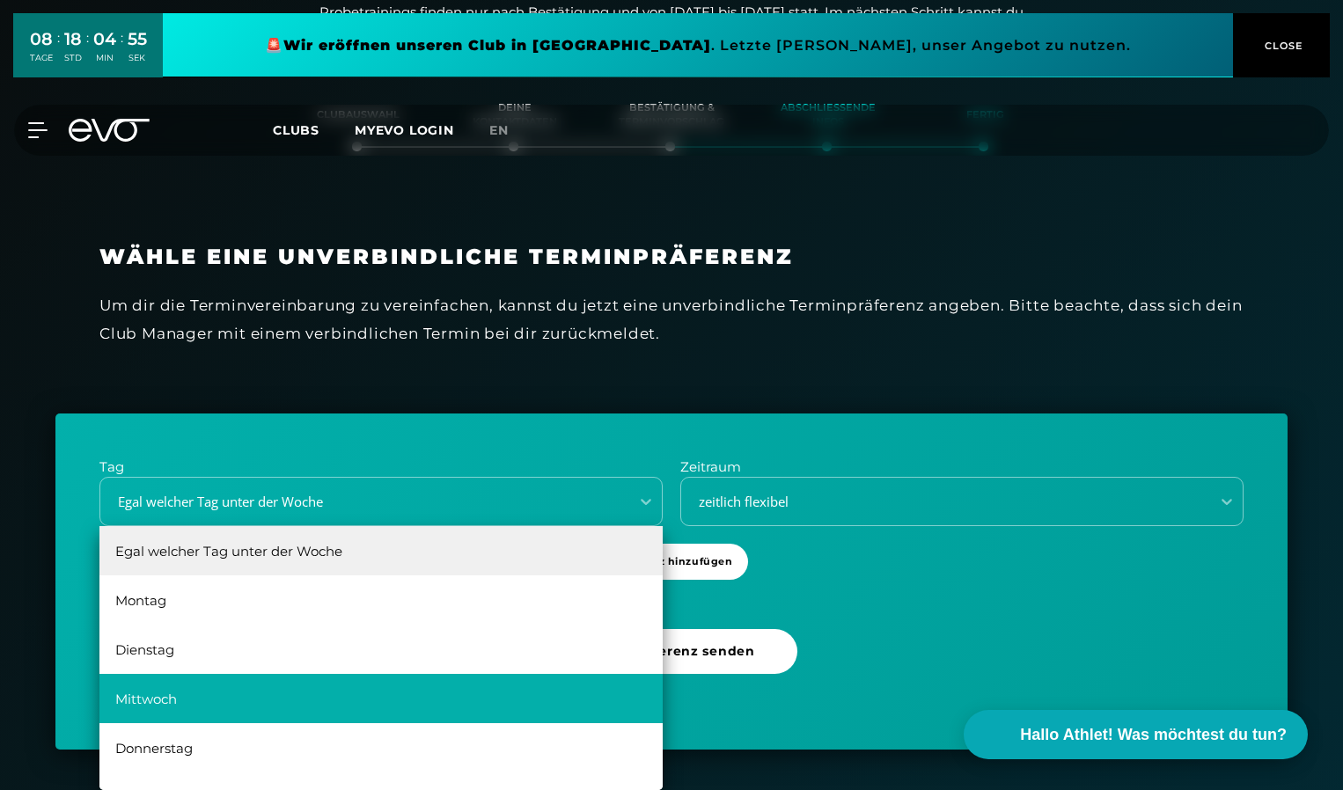
scroll to position [32, 0]
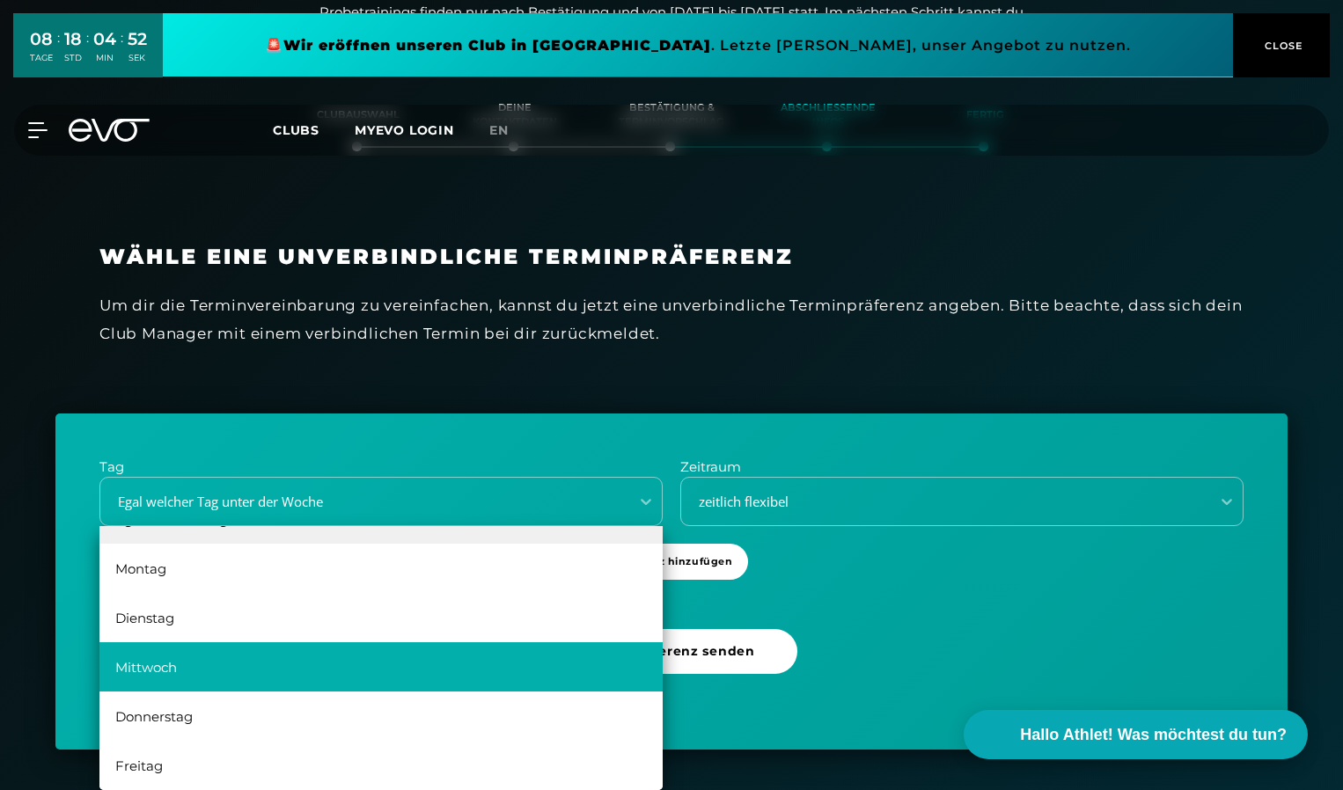
click at [337, 671] on div "Mittwoch" at bounding box center [380, 667] width 563 height 49
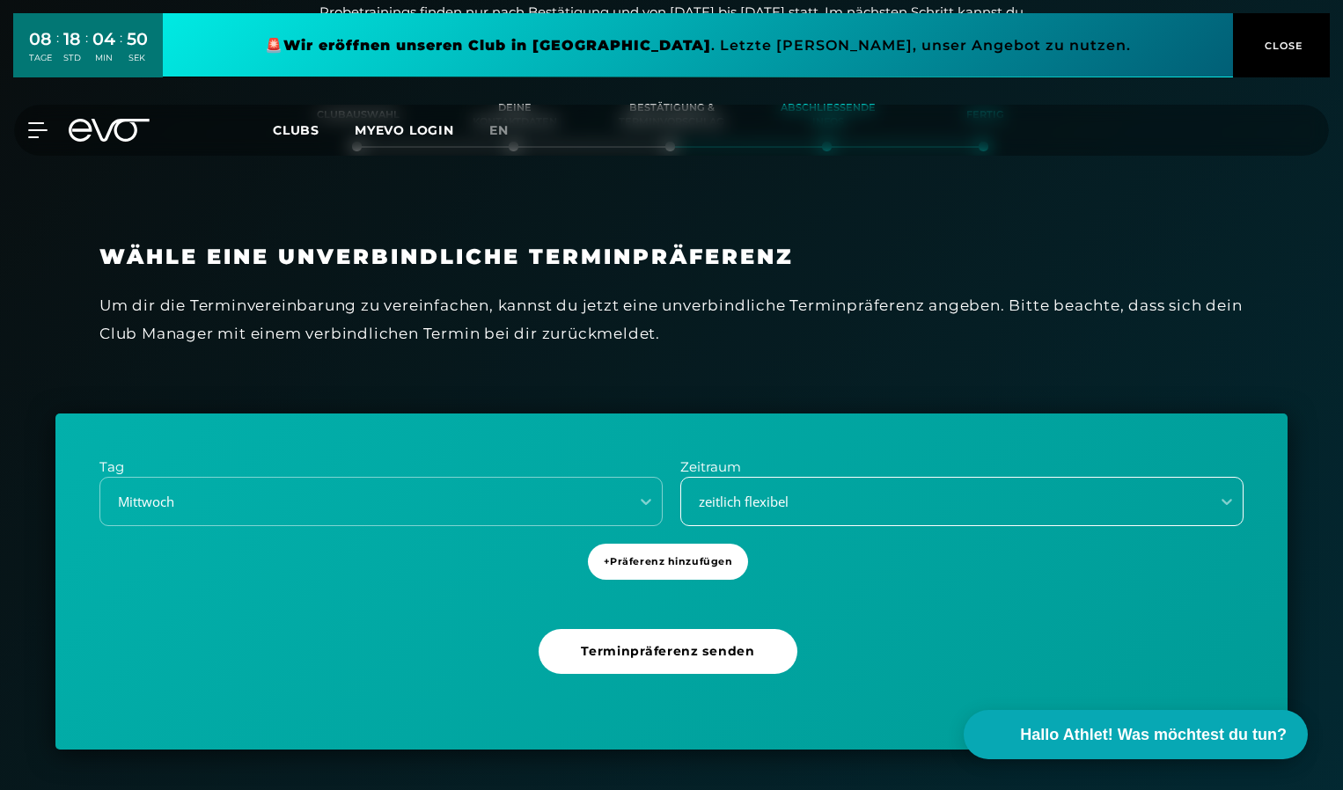
click at [932, 504] on div "zeitlich flexibel" at bounding box center [940, 502] width 515 height 20
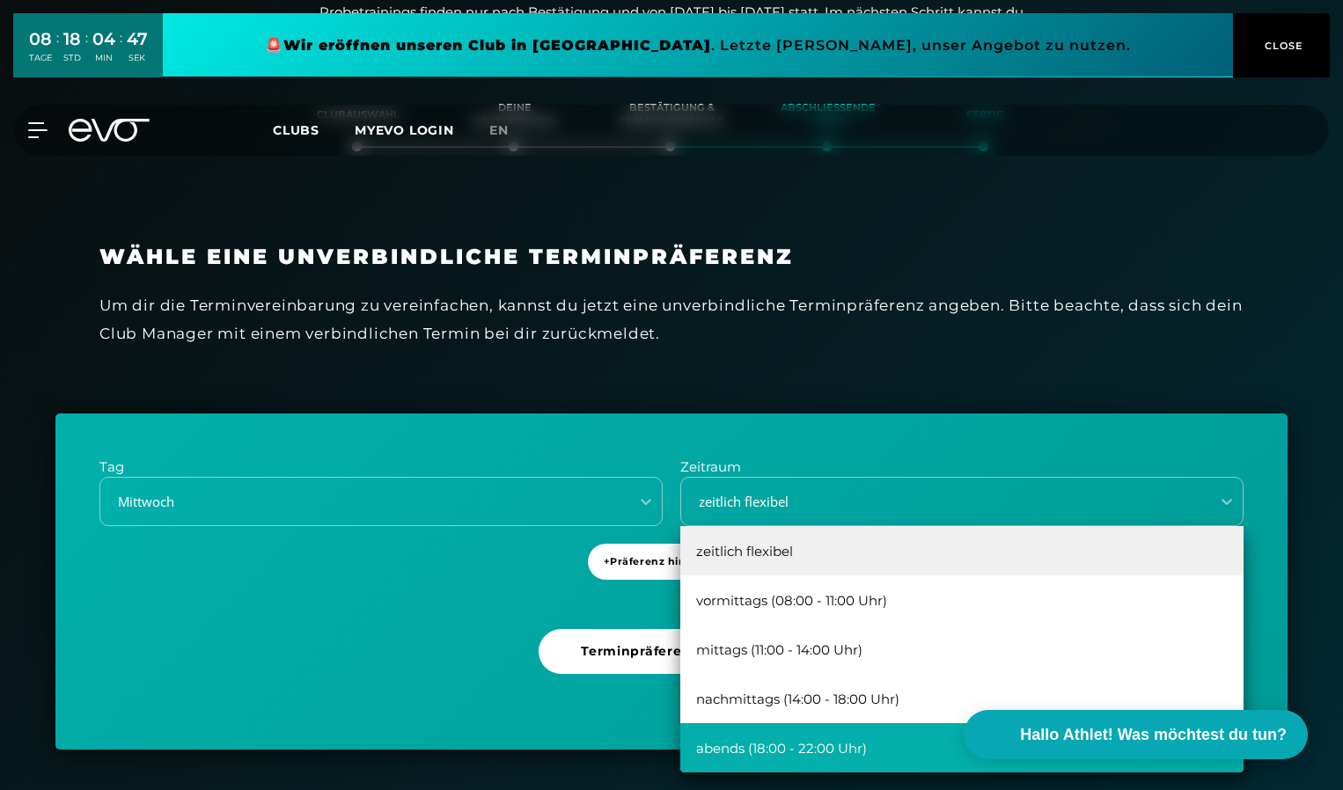
click at [819, 748] on div "abends (18:00 - 22:00 Uhr)" at bounding box center [961, 748] width 563 height 49
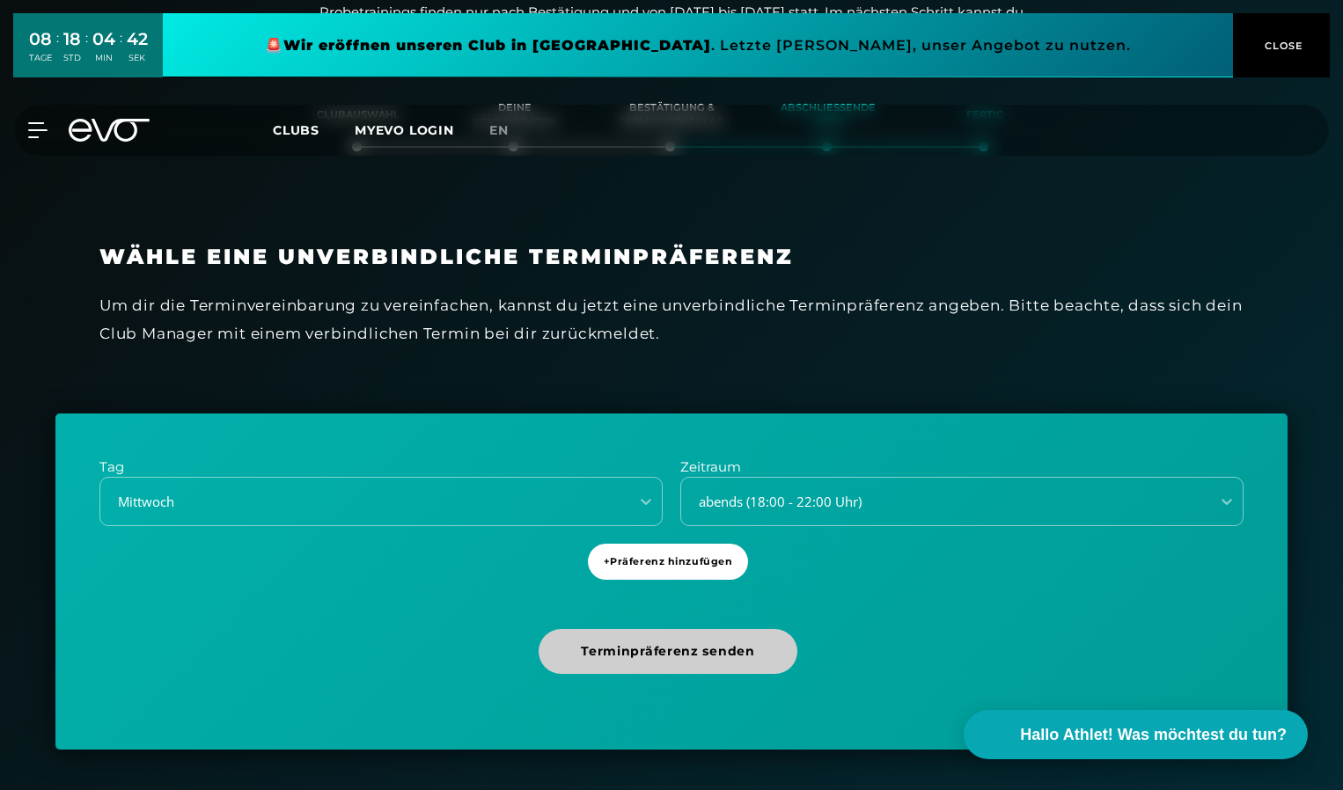
click at [775, 660] on span "Terminpräferenz senden" at bounding box center [668, 651] width 258 height 45
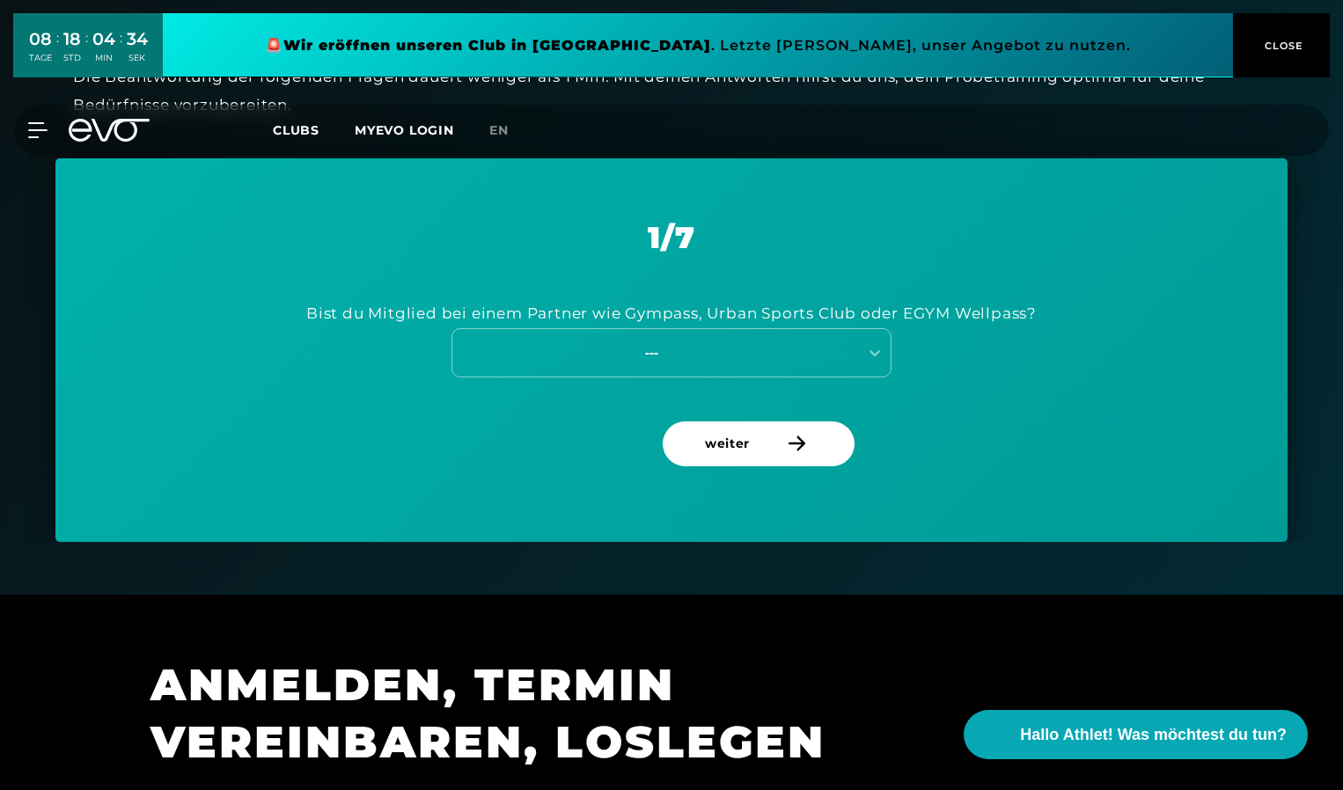
scroll to position [654, 0]
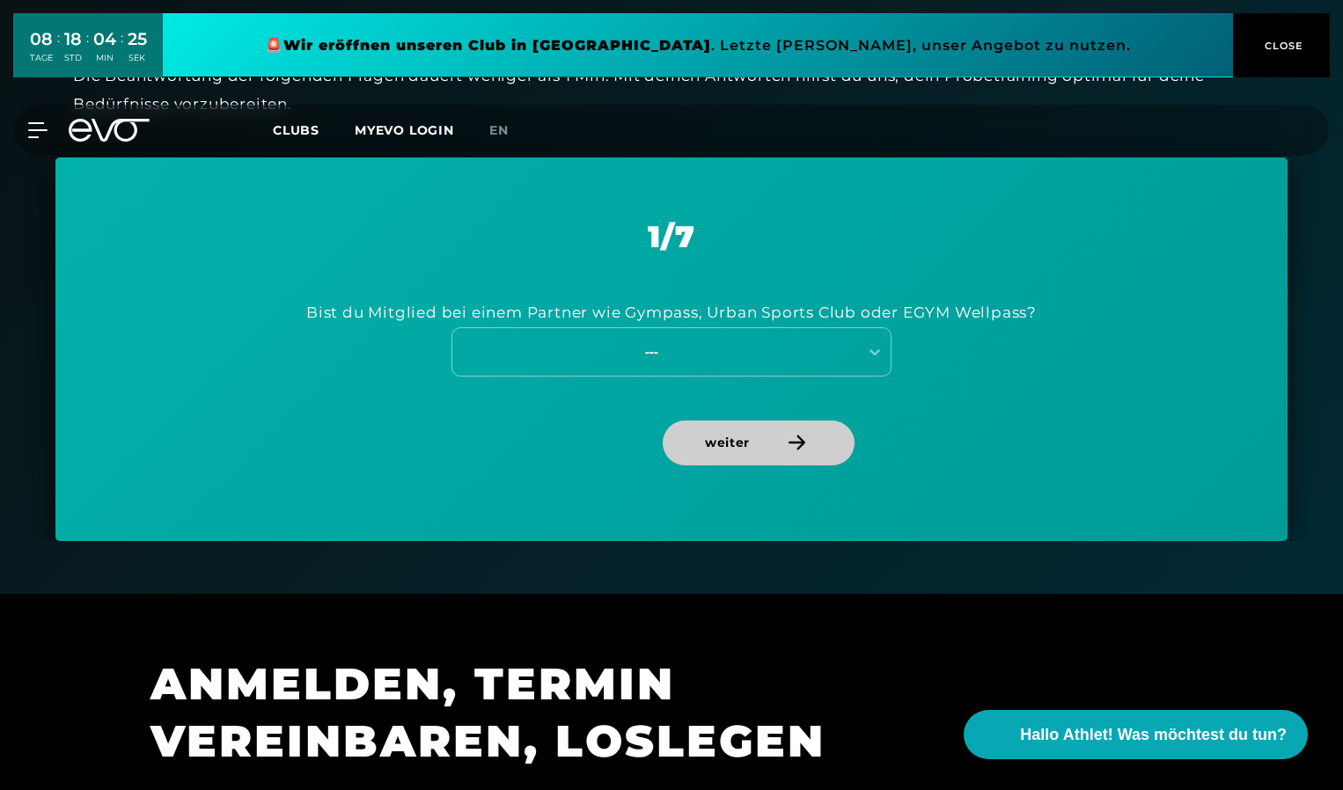
click at [743, 445] on span "weiter" at bounding box center [727, 443] width 45 height 18
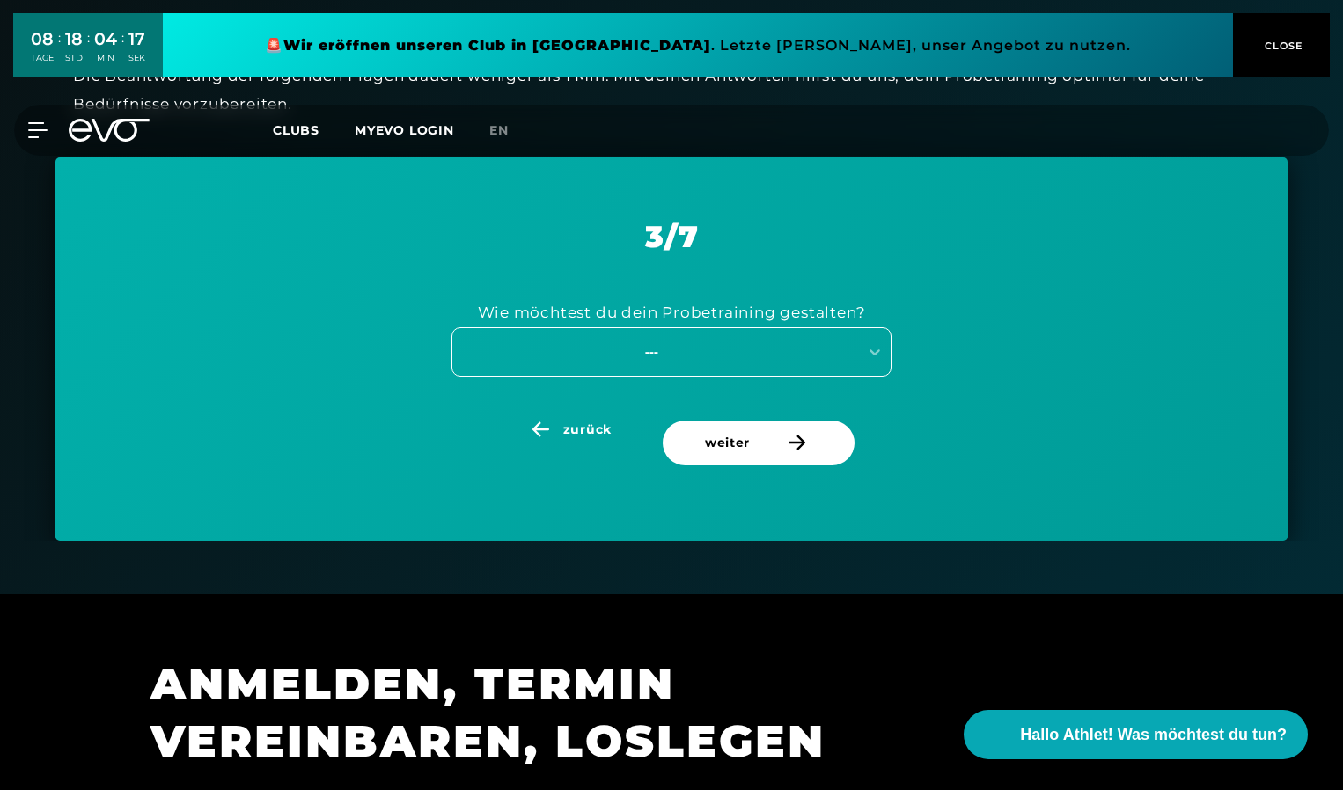
click at [660, 352] on div "---" at bounding box center [651, 352] width 395 height 20
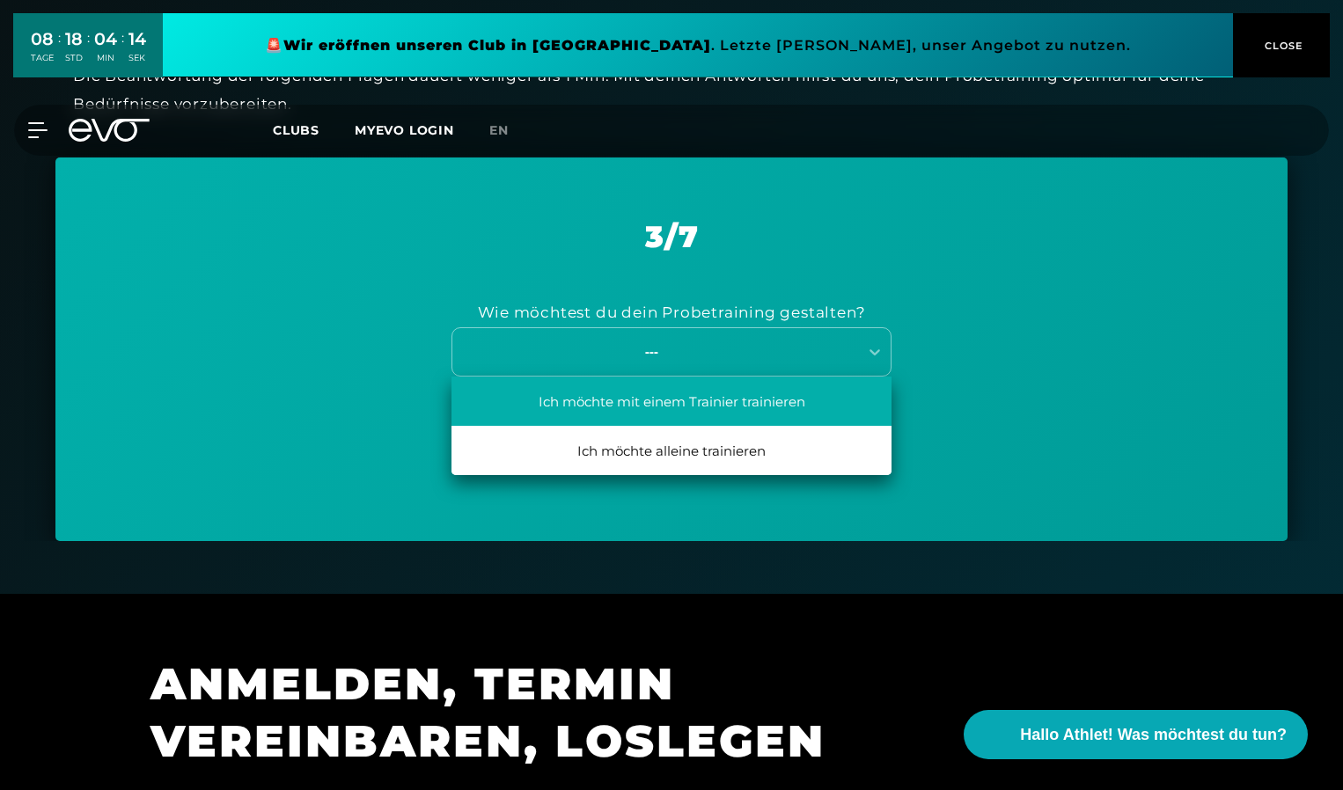
click at [692, 407] on div "Ich möchte mit einem Trainier trainieren" at bounding box center [672, 401] width 440 height 49
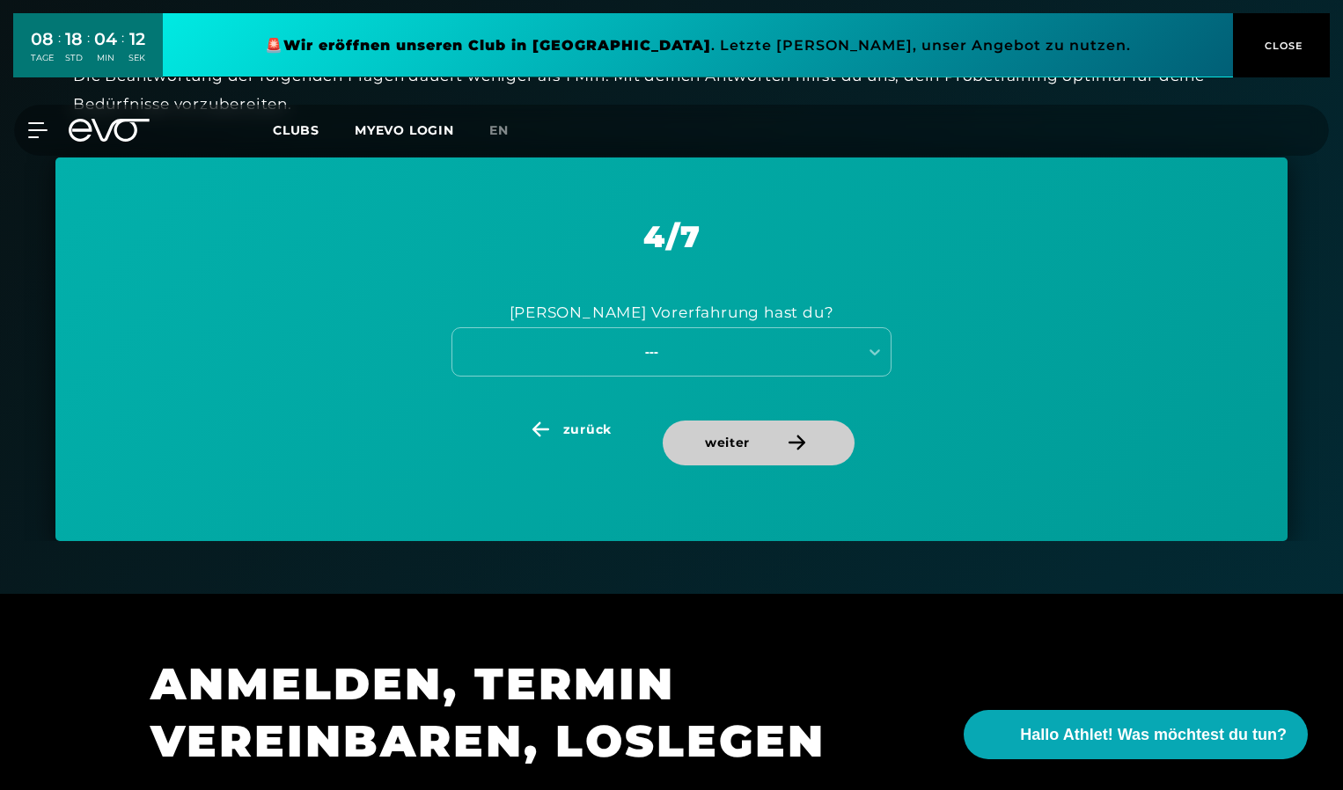
click at [712, 458] on span "weiter" at bounding box center [759, 443] width 192 height 45
click at [570, 437] on span "zurück" at bounding box center [587, 430] width 48 height 18
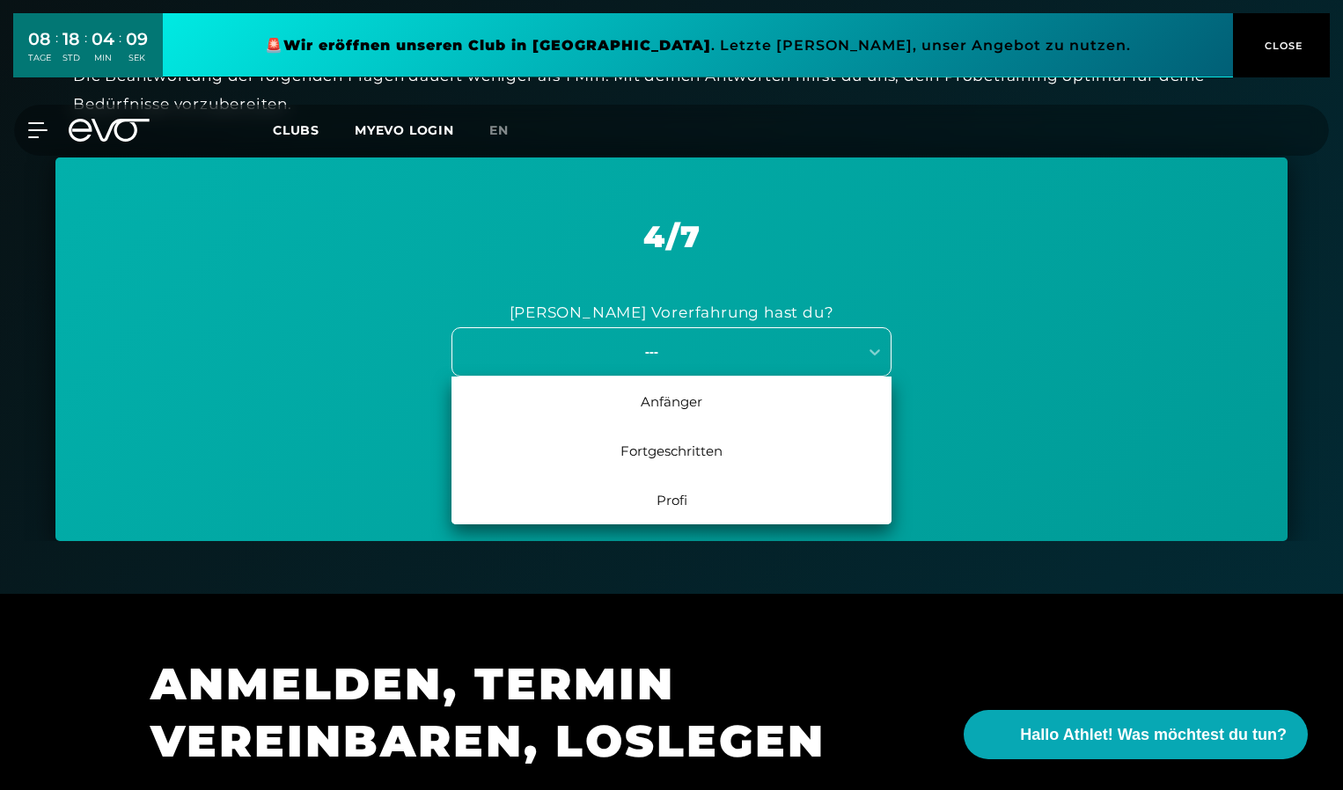
click at [653, 343] on div "---" at bounding box center [651, 352] width 395 height 20
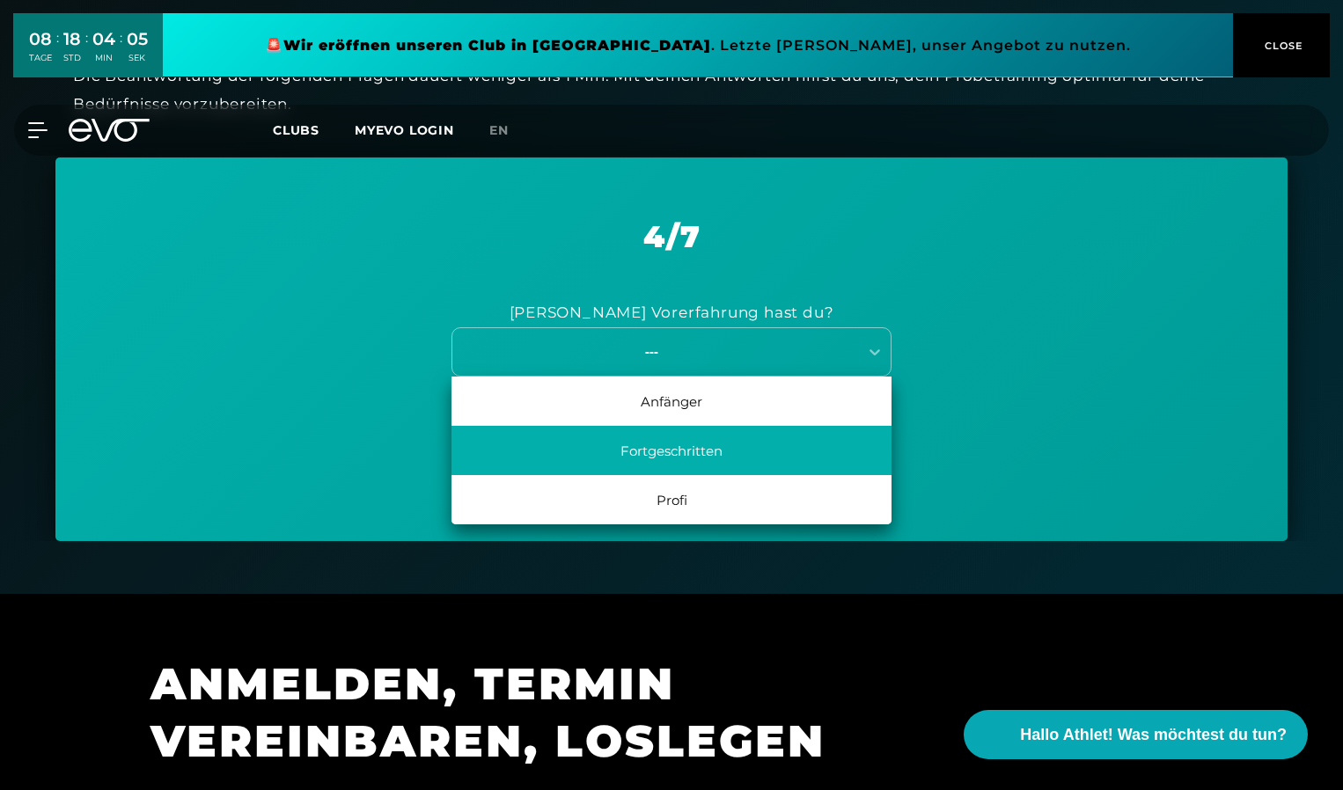
click at [658, 447] on div "Fortgeschritten" at bounding box center [672, 450] width 440 height 49
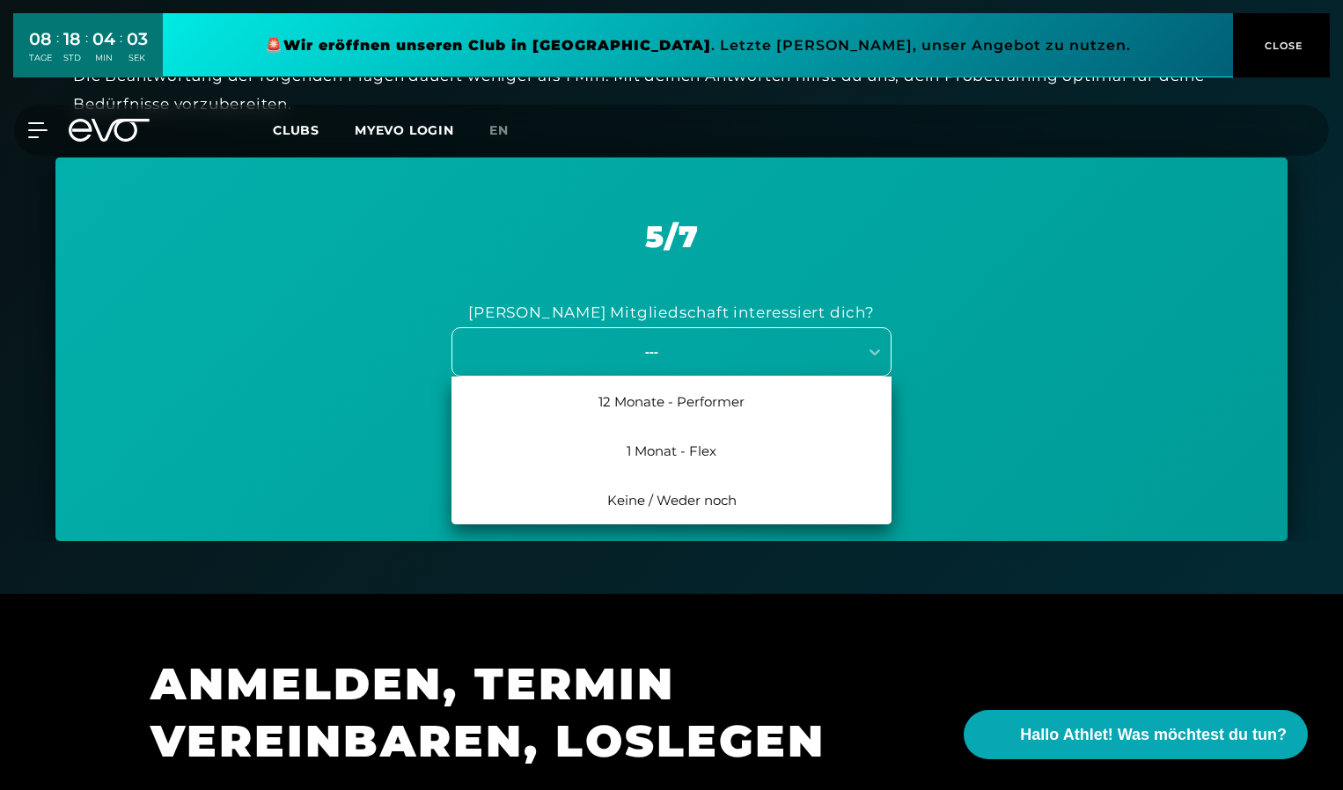
click at [661, 352] on div "---" at bounding box center [651, 352] width 395 height 20
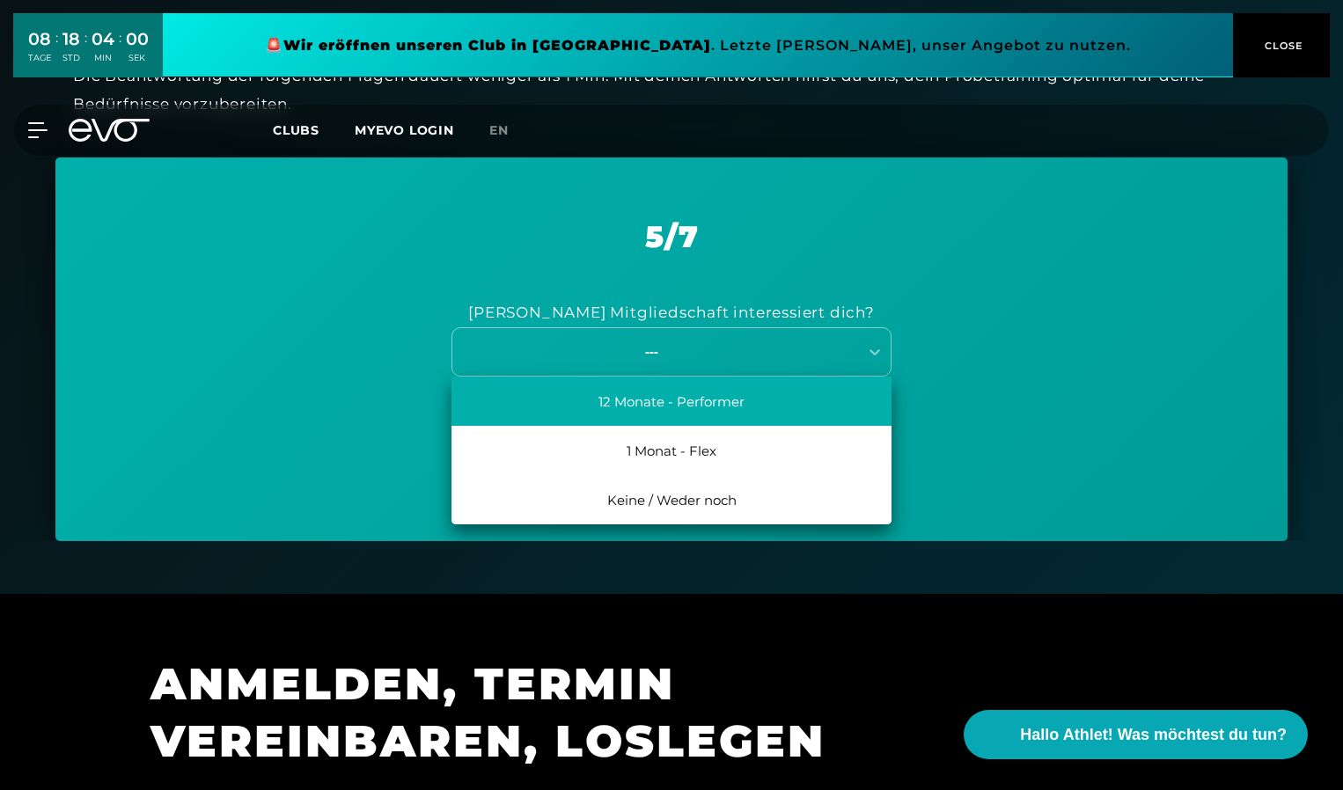
click at [667, 392] on div "12 Monate - Performer" at bounding box center [672, 401] width 440 height 49
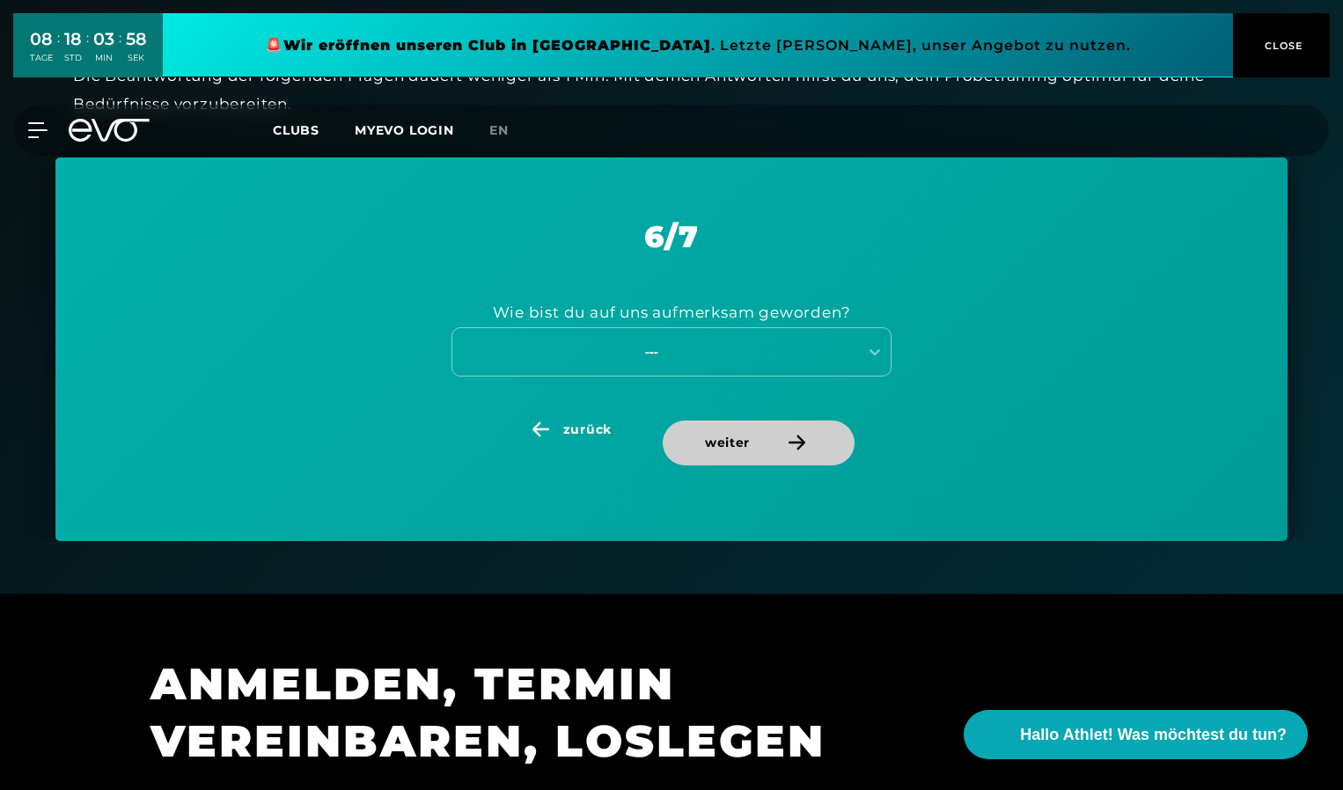
click at [745, 461] on span "weiter" at bounding box center [759, 443] width 192 height 45
click at [651, 356] on div "---" at bounding box center [651, 352] width 395 height 20
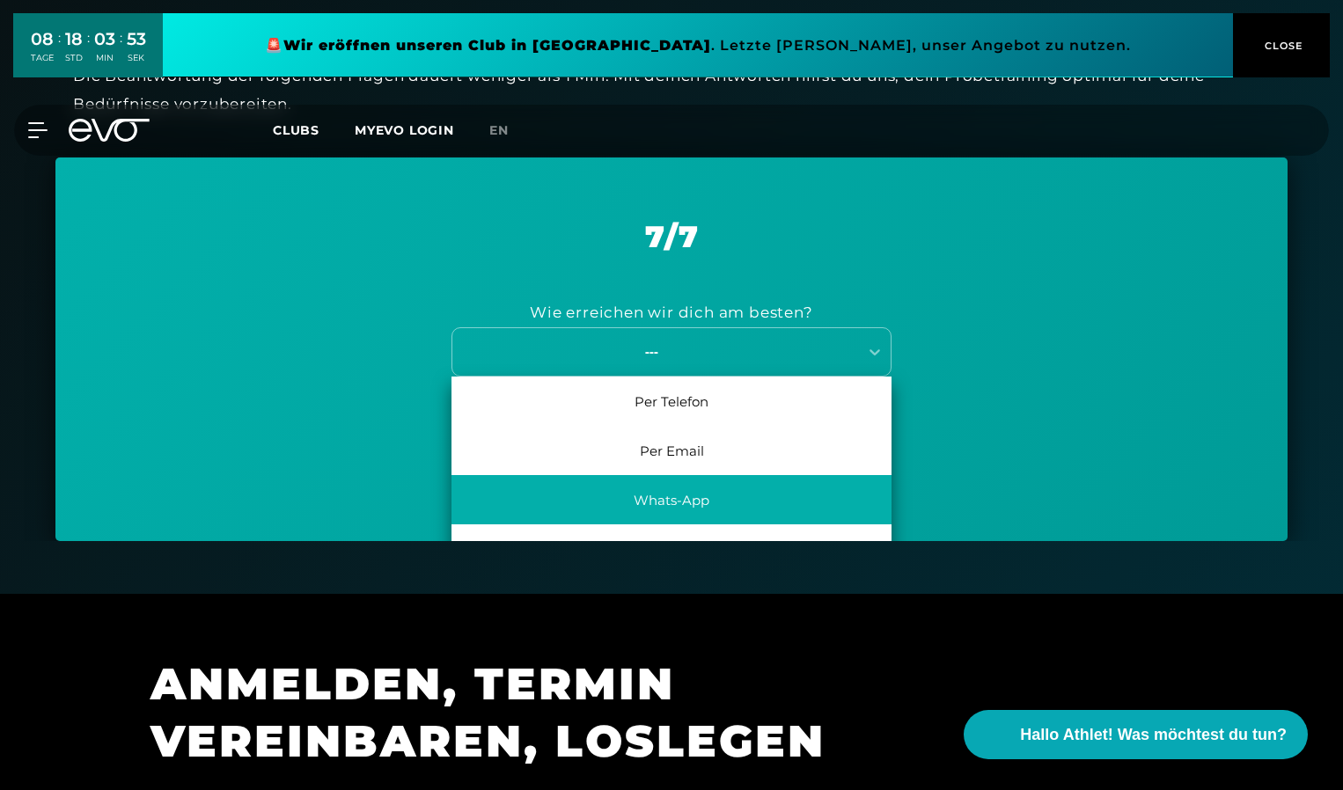
click at [671, 511] on div "Whats-App" at bounding box center [672, 499] width 440 height 49
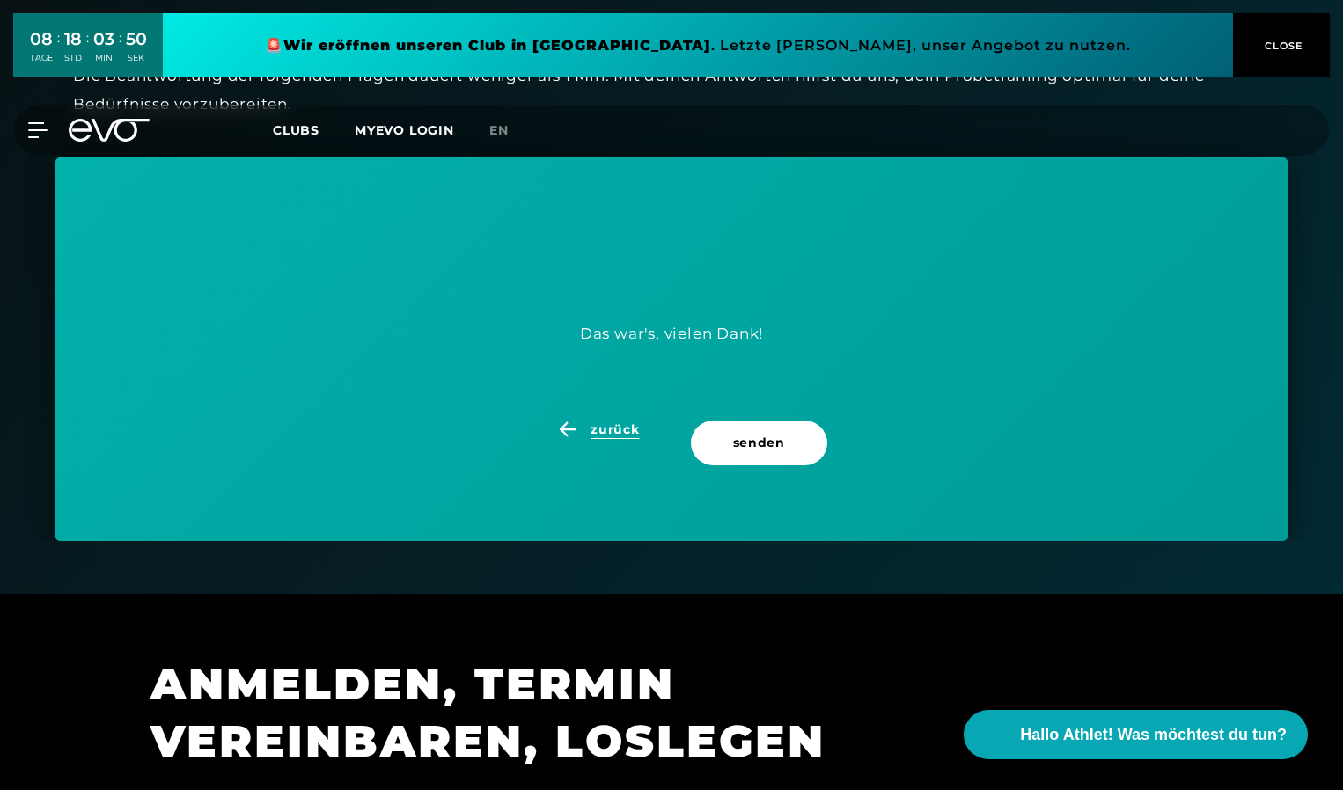
click at [624, 428] on span "zurück" at bounding box center [615, 430] width 48 height 18
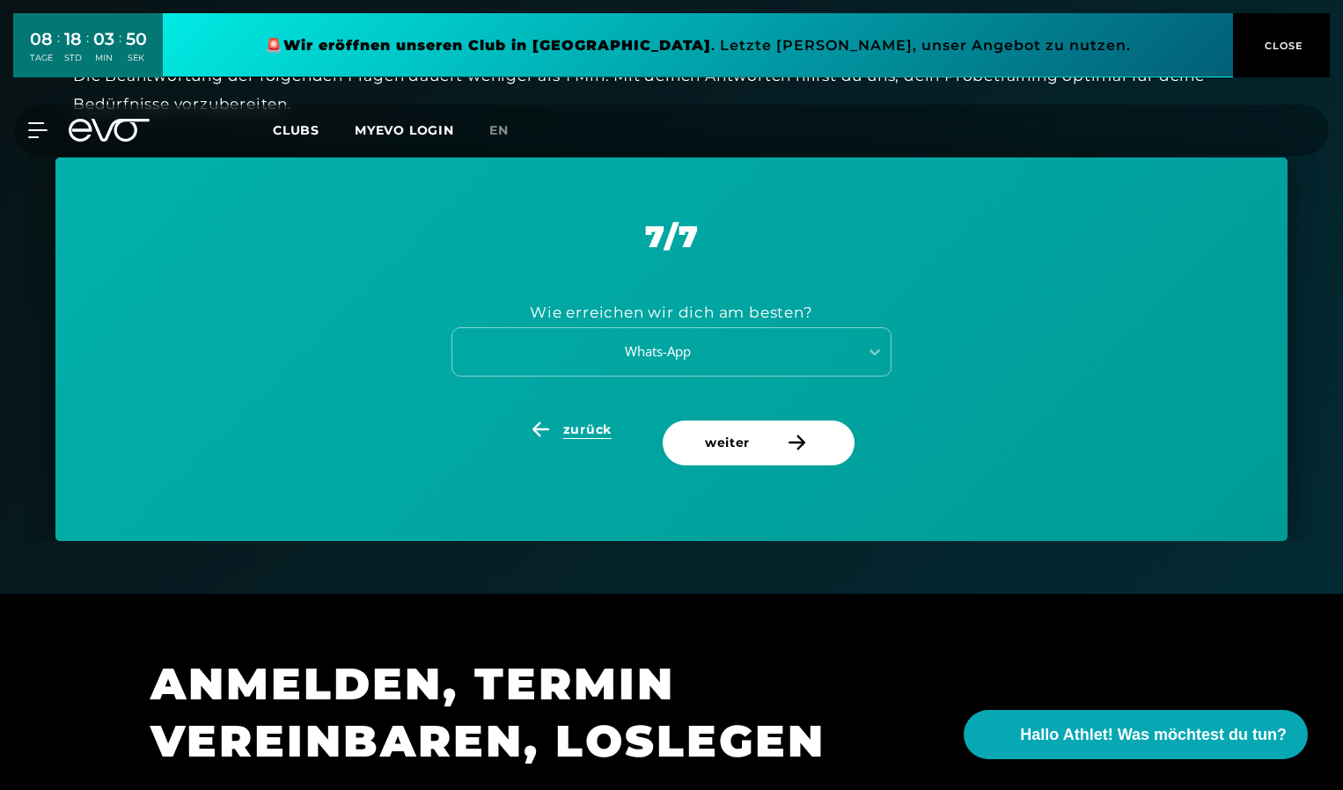
click at [624, 428] on span "zurück" at bounding box center [569, 430] width 174 height 18
click at [624, 427] on span "zurück" at bounding box center [569, 430] width 174 height 18
click at [624, 425] on span "zurück" at bounding box center [569, 430] width 174 height 18
click at [623, 423] on span "zurück" at bounding box center [569, 430] width 174 height 18
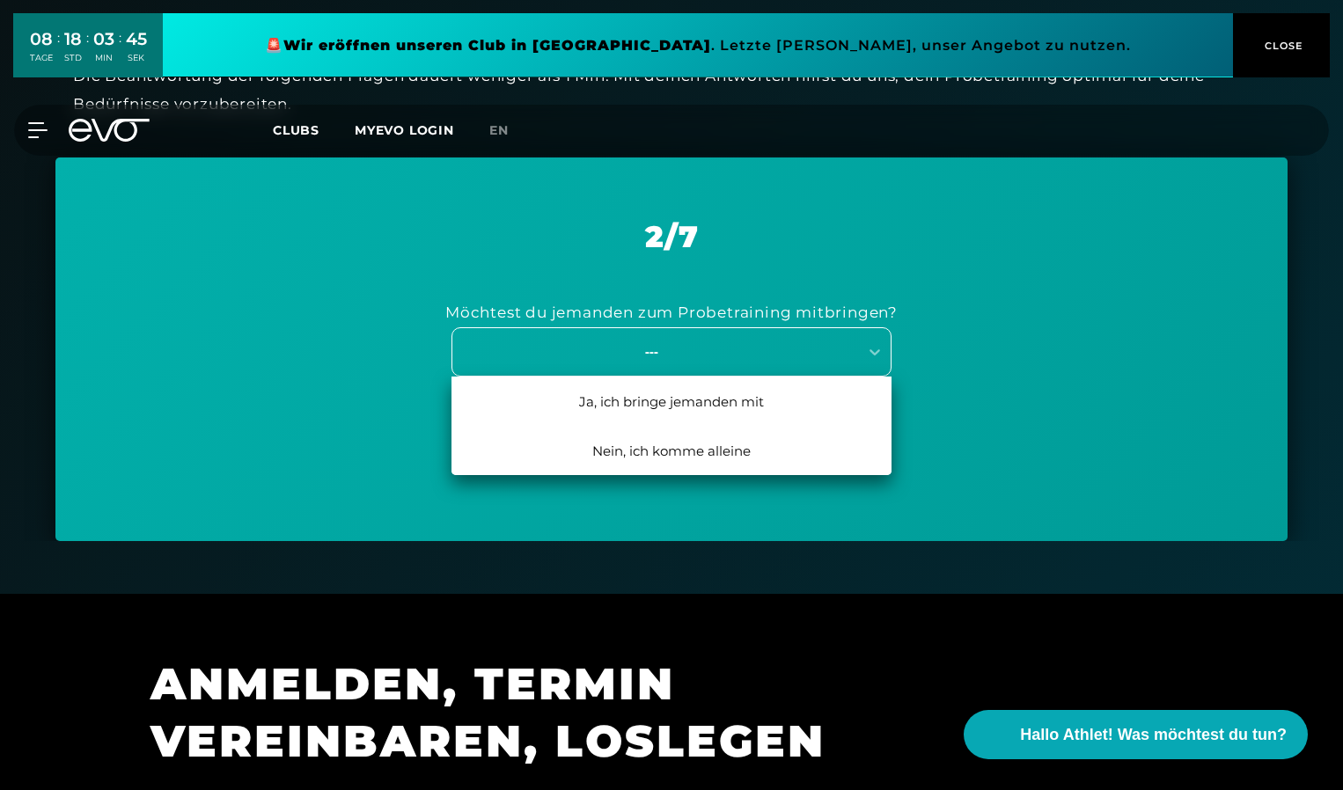
click at [660, 353] on div "---" at bounding box center [651, 352] width 395 height 20
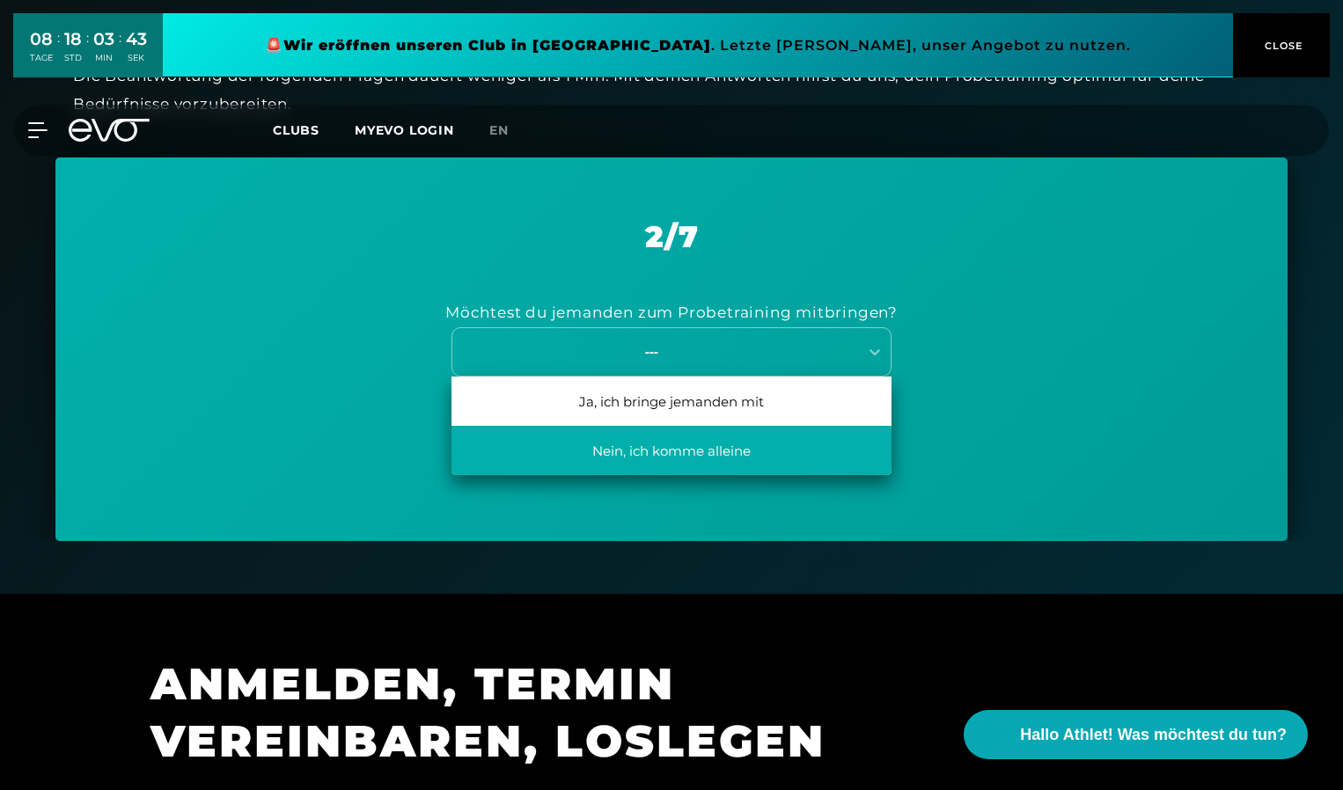
click at [637, 445] on div "Nein, ich komme alleine" at bounding box center [672, 450] width 440 height 49
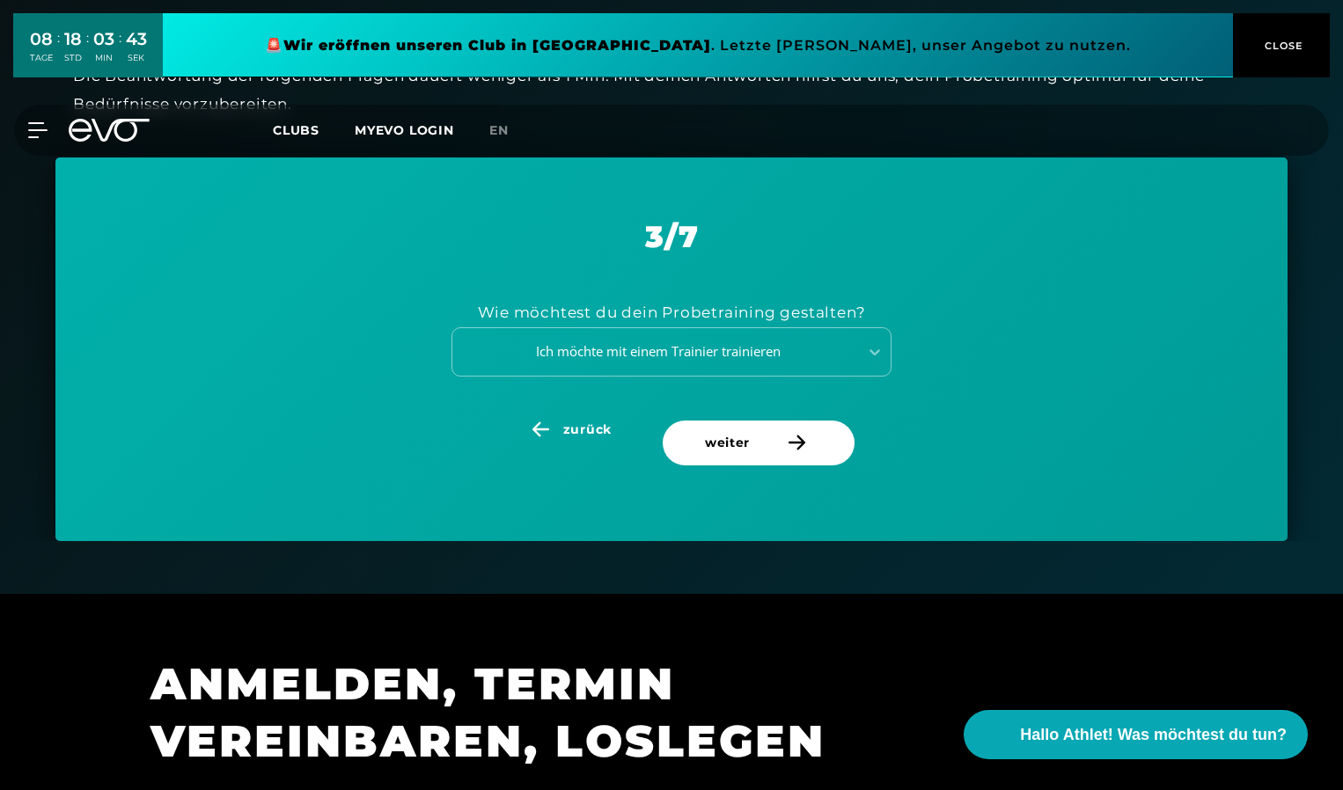
click at [584, 419] on div "Wie möchtest du dein Probetraining gestalten? Ich möchte mit einem Trainier tra…" at bounding box center [671, 336] width 1144 height 165
click at [583, 423] on span "zurück" at bounding box center [587, 430] width 48 height 18
click at [570, 428] on span "zurück" at bounding box center [587, 430] width 48 height 18
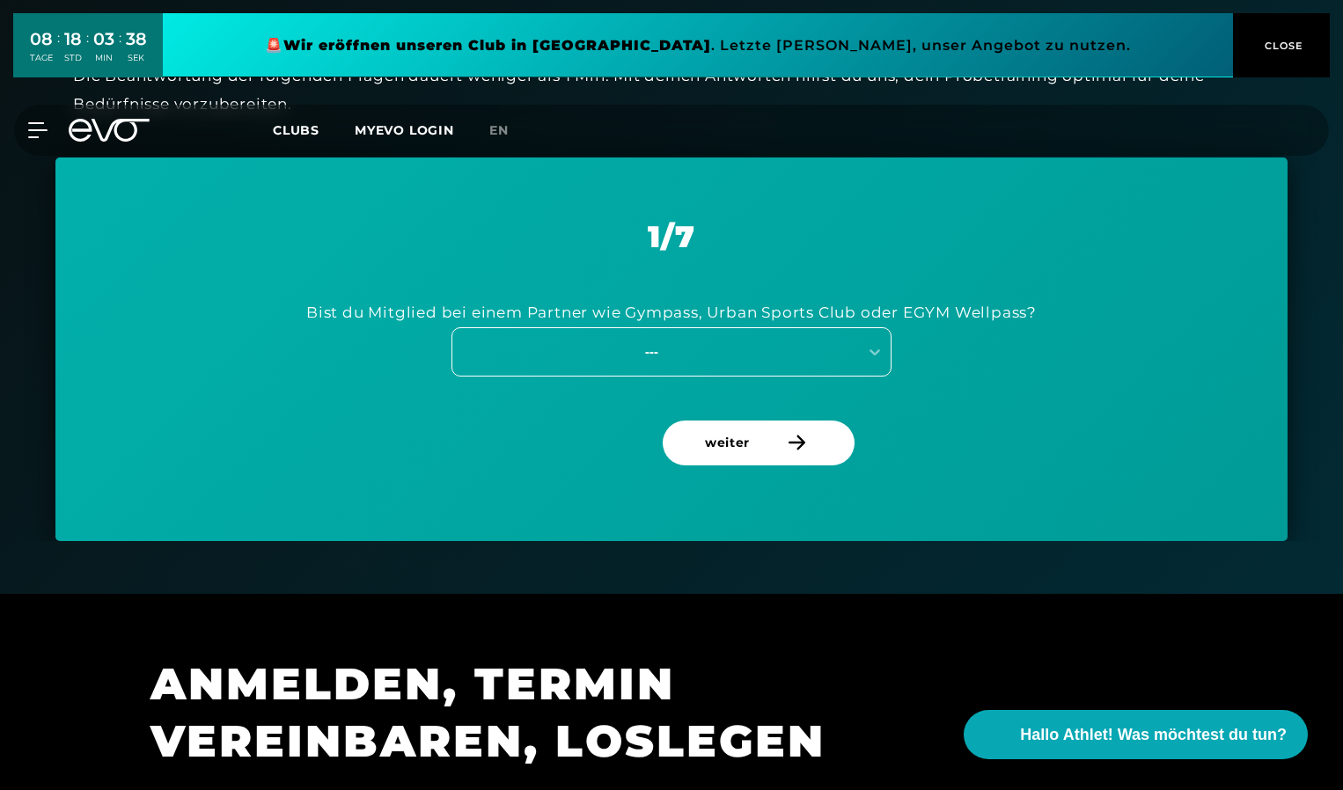
click at [653, 352] on div "---" at bounding box center [651, 352] width 395 height 20
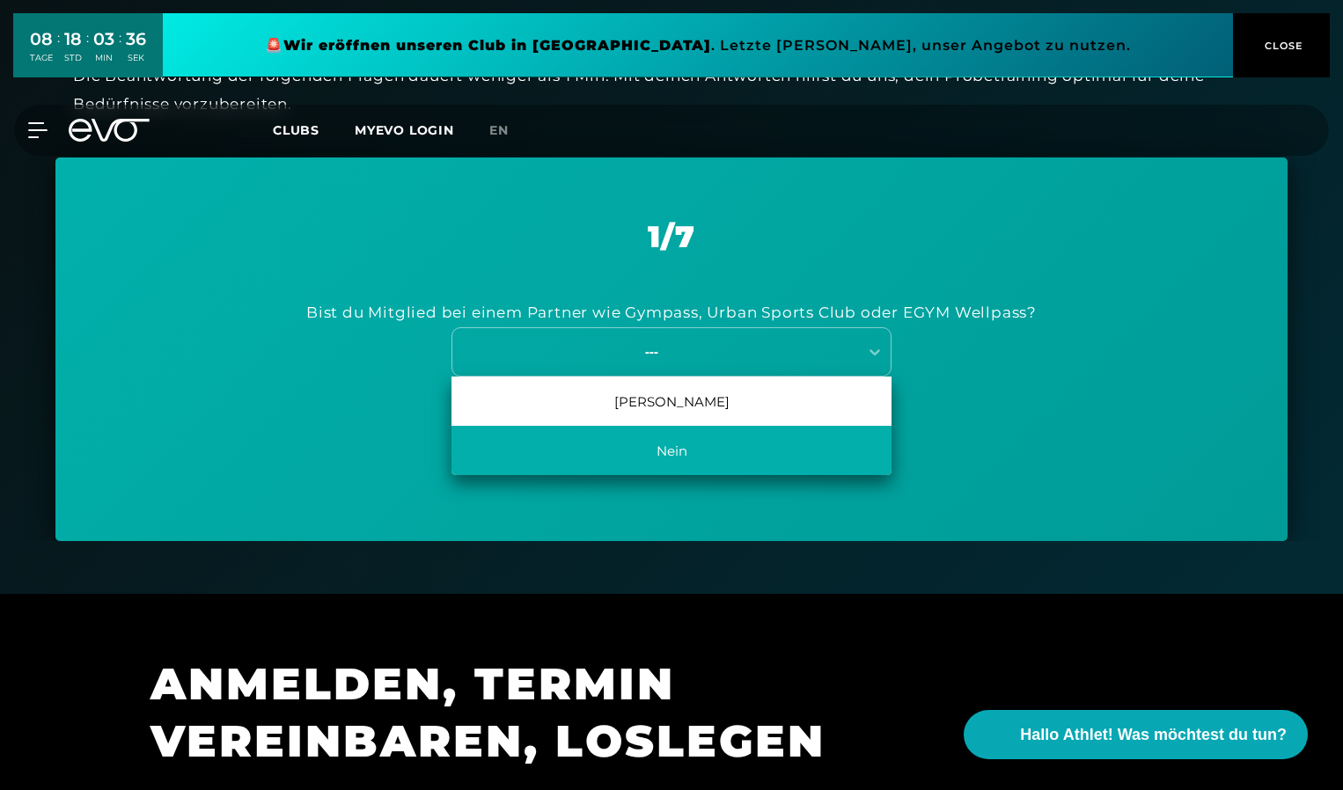
click at [664, 445] on div "Nein" at bounding box center [672, 450] width 440 height 49
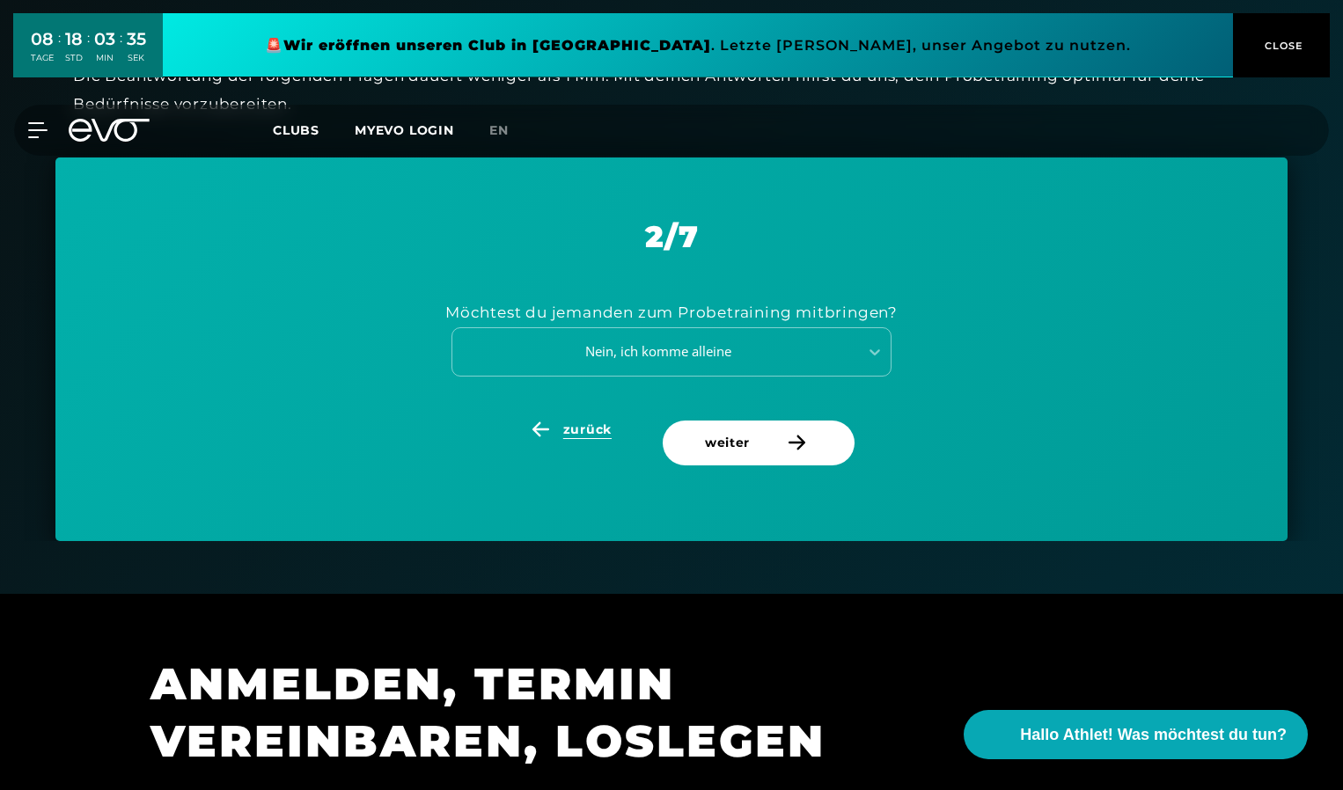
click at [600, 429] on span "zurück" at bounding box center [587, 430] width 48 height 18
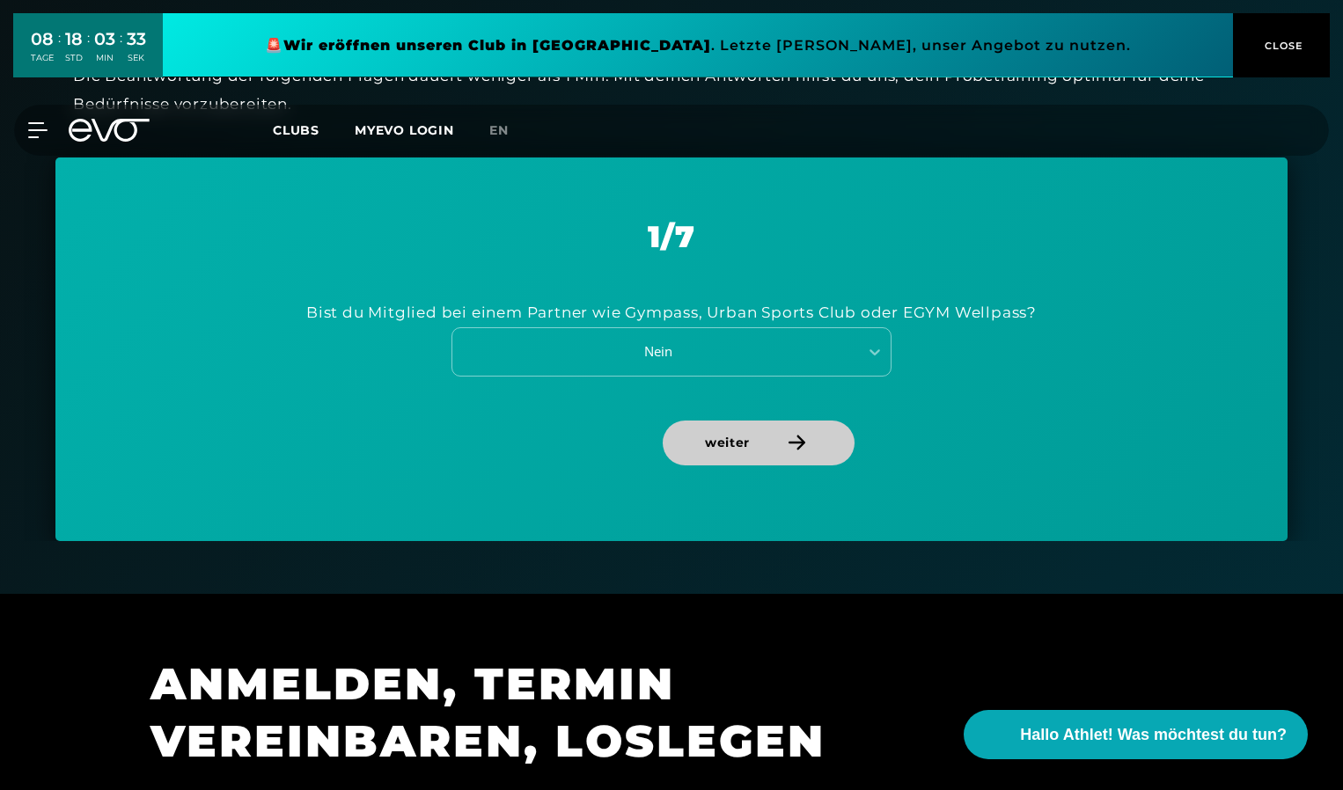
click at [768, 434] on span "weiter" at bounding box center [759, 443] width 192 height 45
click at [761, 449] on span "weiter" at bounding box center [759, 443] width 192 height 45
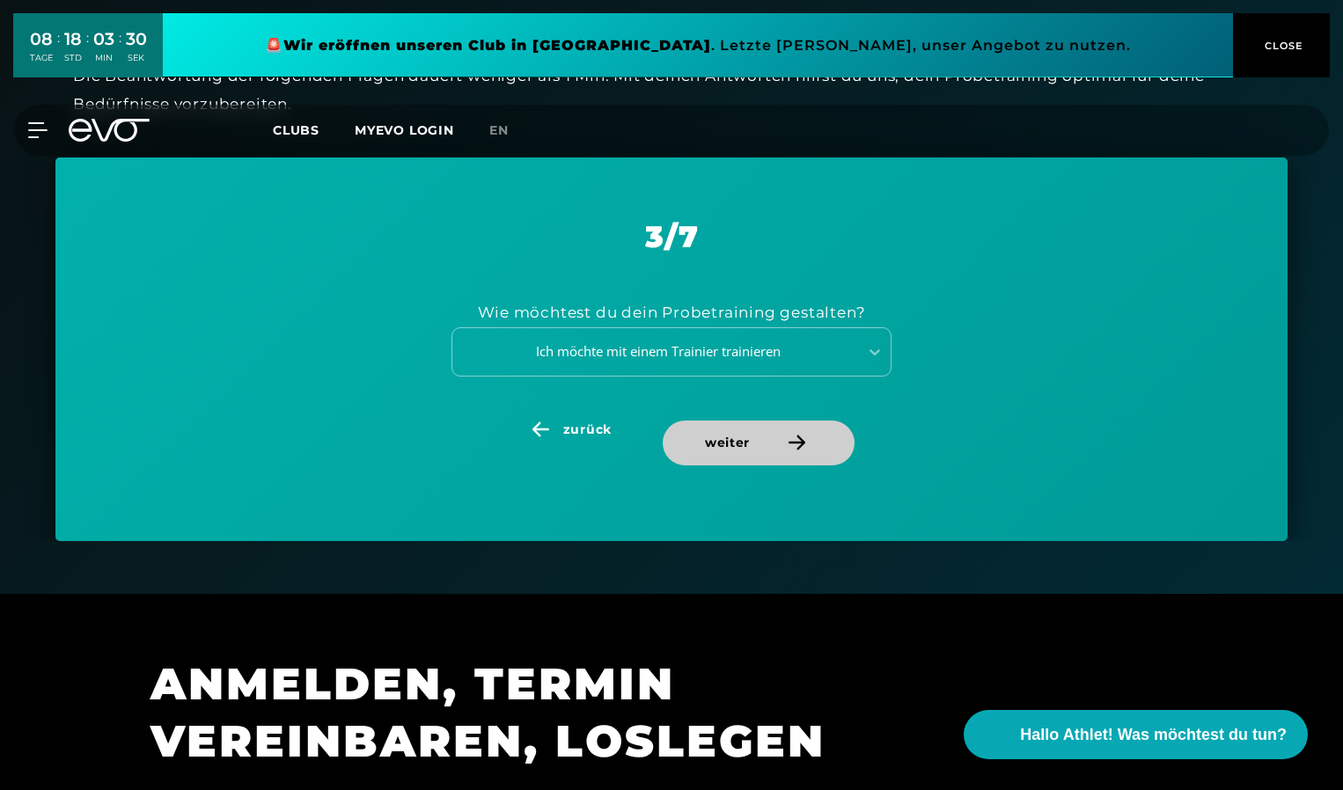
click at [760, 445] on span "weiter" at bounding box center [759, 443] width 192 height 45
click at [760, 444] on span "weiter" at bounding box center [759, 443] width 192 height 45
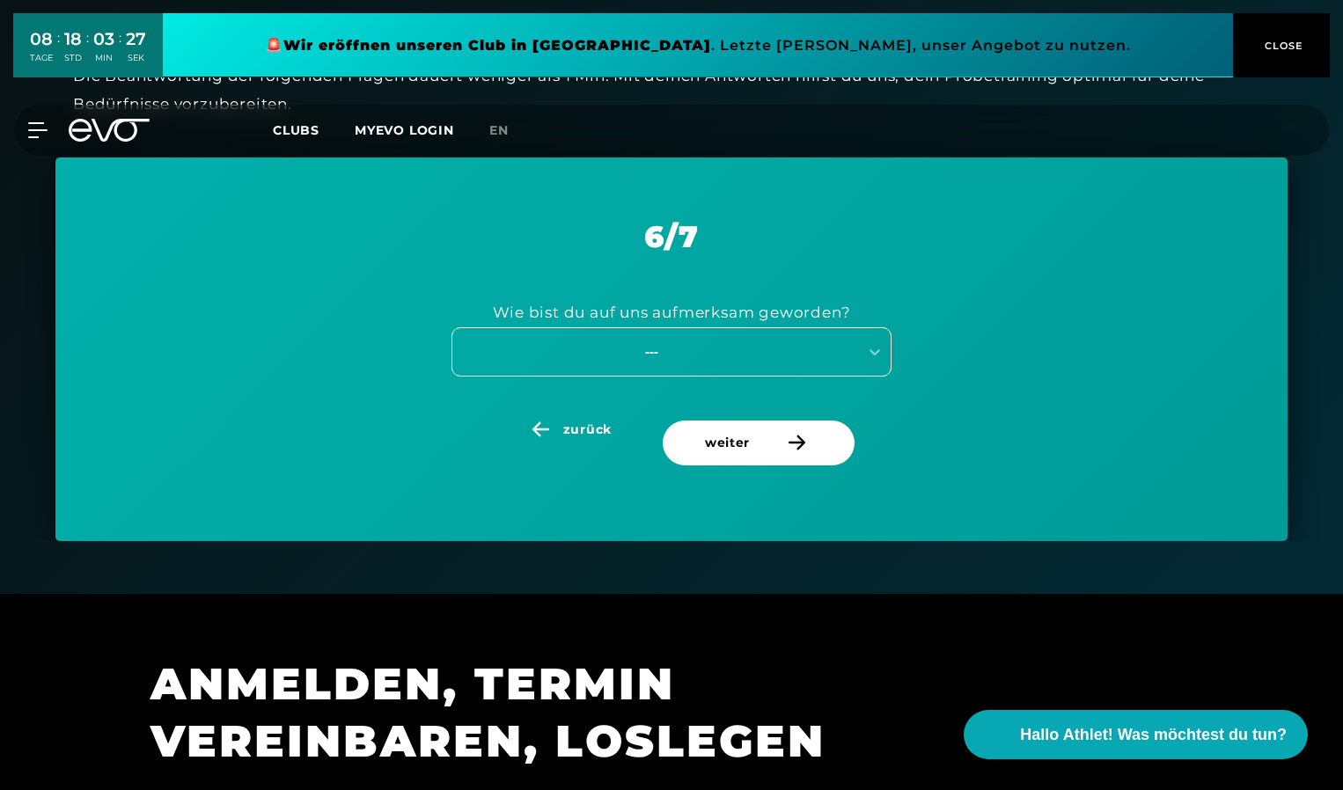
click at [657, 361] on div "---" at bounding box center [655, 352] width 406 height 24
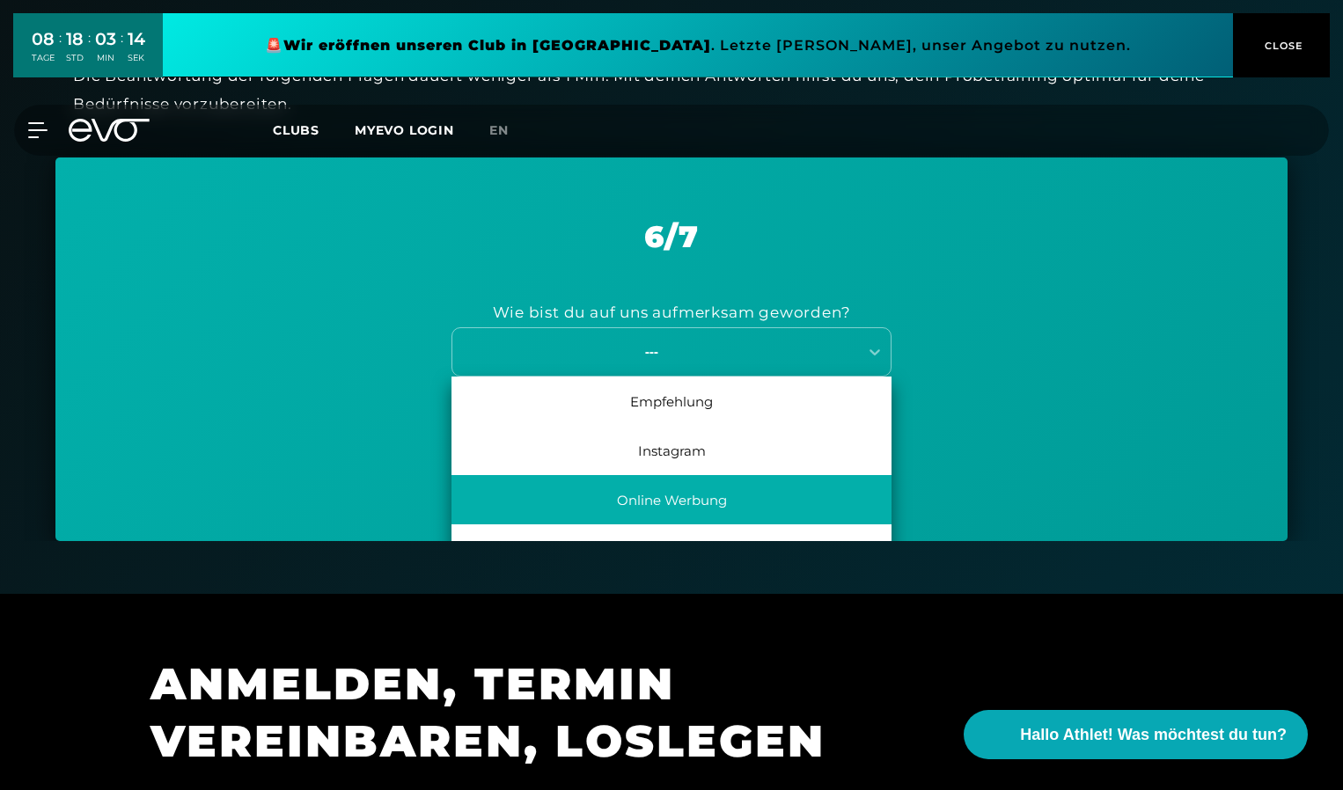
click at [697, 512] on div "Online Werbung" at bounding box center [672, 499] width 440 height 49
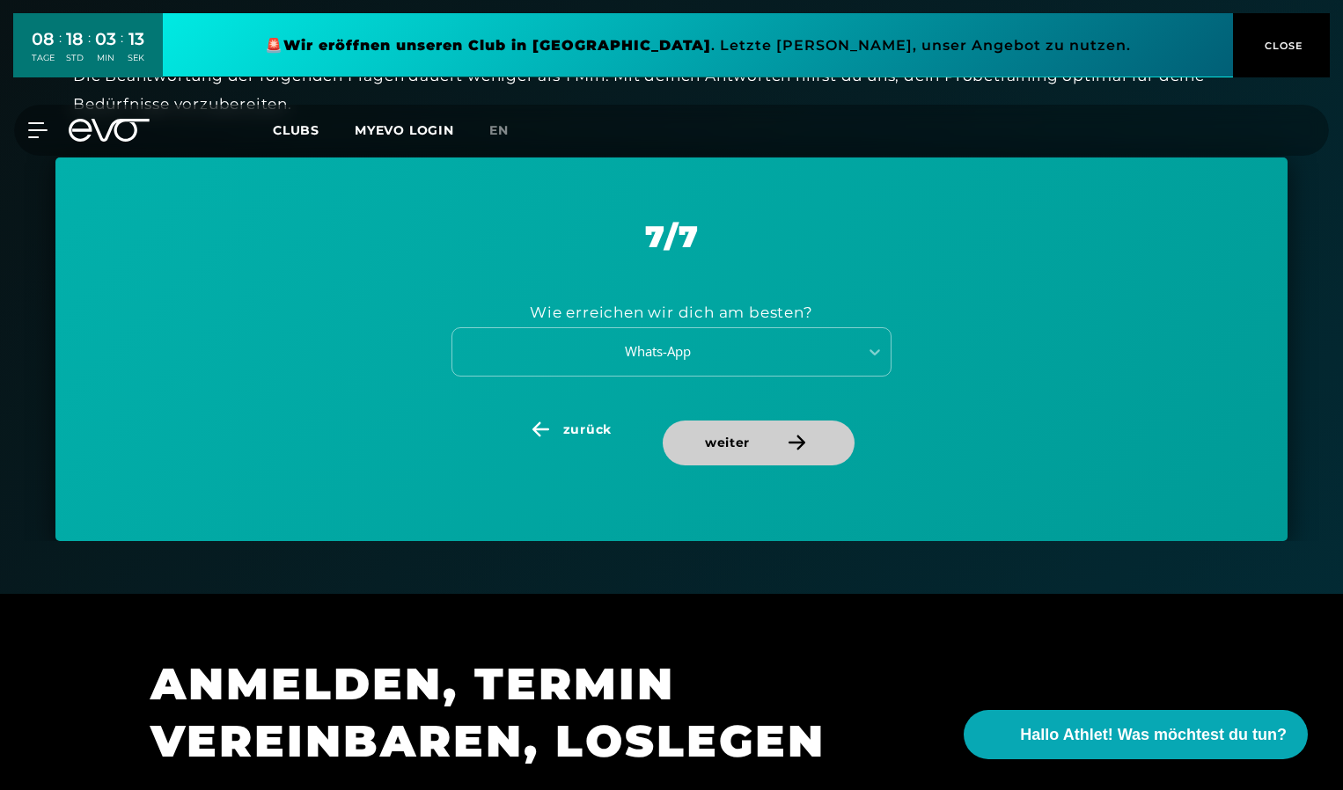
click at [757, 431] on span "weiter" at bounding box center [759, 443] width 192 height 45
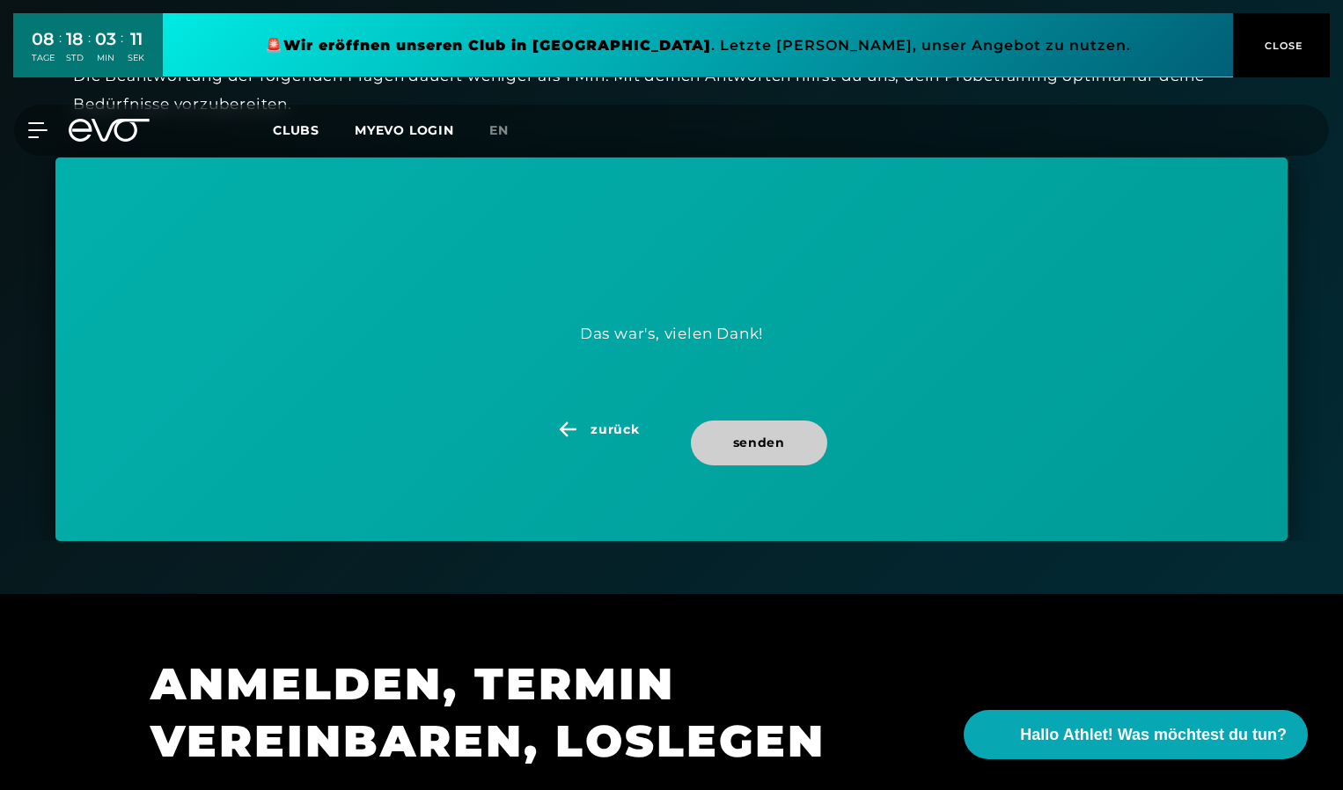
click at [759, 432] on span "senden" at bounding box center [759, 443] width 136 height 45
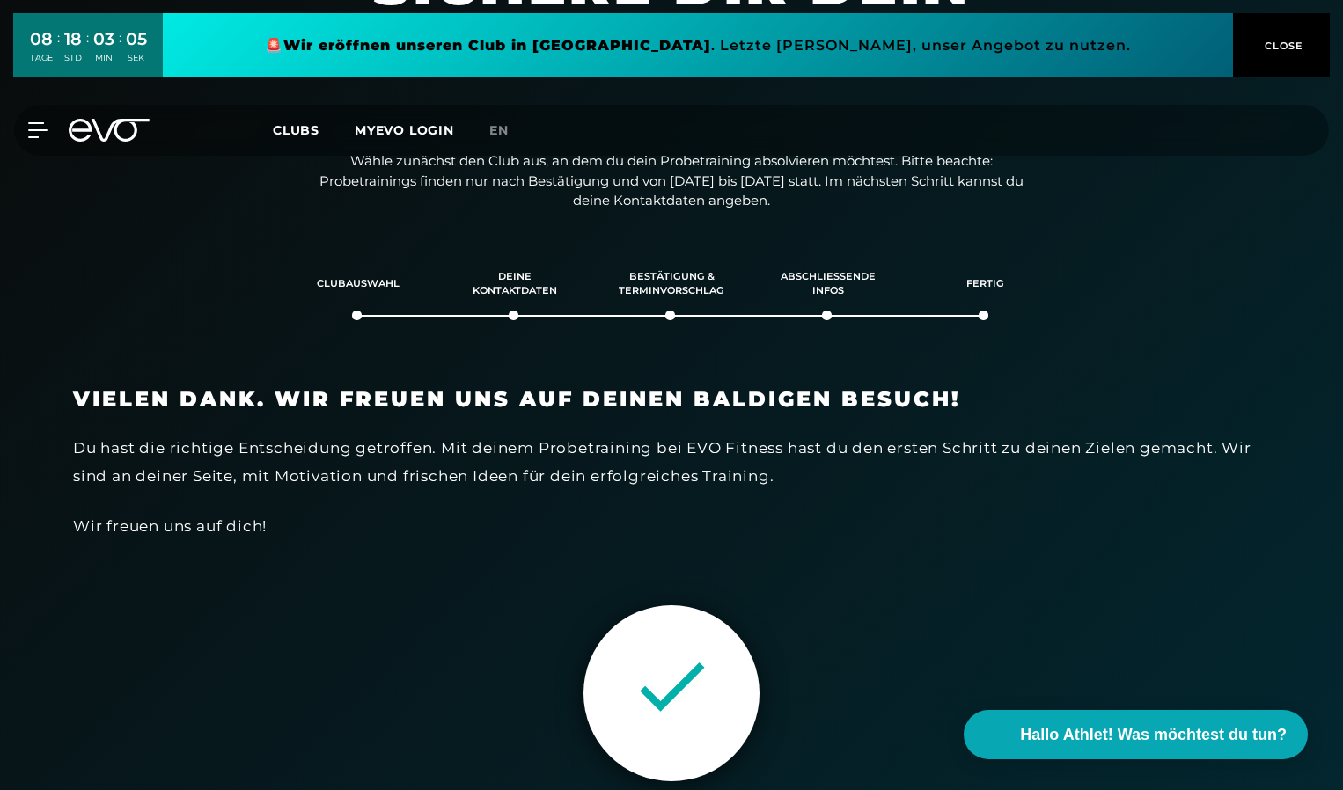
scroll to position [0, 0]
